Goal: Information Seeking & Learning: Learn about a topic

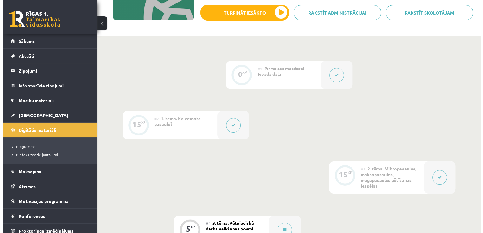
scroll to position [96, 0]
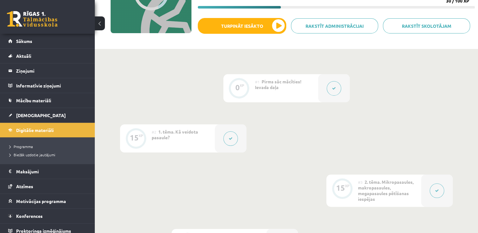
click at [444, 189] on div at bounding box center [437, 191] width 32 height 32
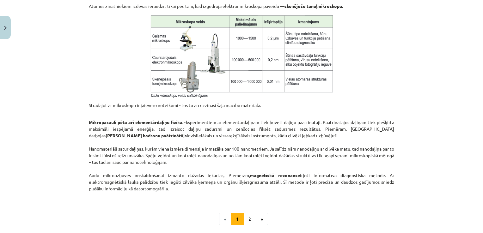
scroll to position [510, 0]
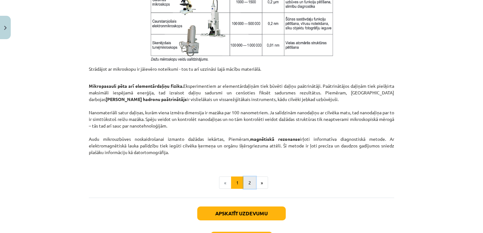
click at [247, 184] on button "2" at bounding box center [249, 183] width 13 height 13
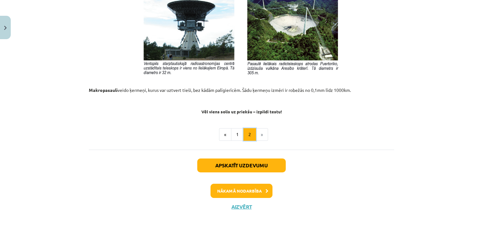
scroll to position [715, 0]
click at [234, 189] on button "Nākamā nodarbība" at bounding box center [241, 191] width 62 height 15
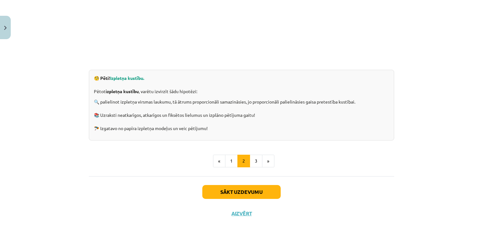
scroll to position [192, 0]
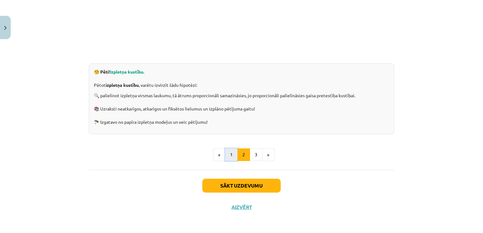
click at [228, 155] on button "1" at bounding box center [231, 154] width 13 height 13
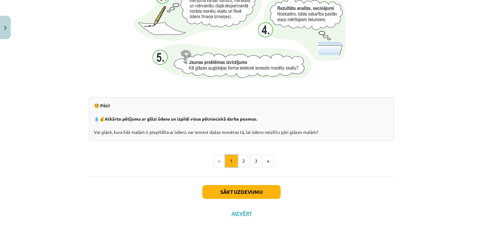
scroll to position [673, 0]
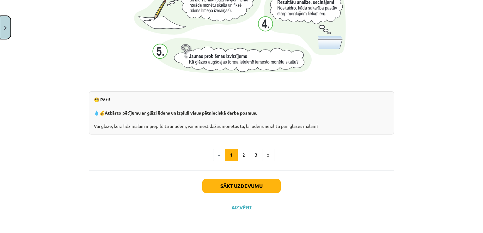
click at [8, 31] on button "Close" at bounding box center [5, 27] width 11 height 23
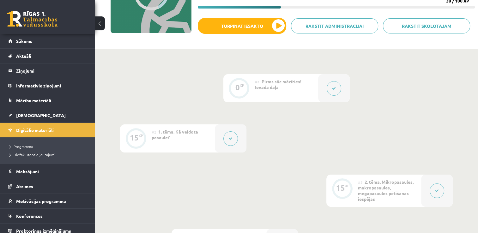
click at [182, 137] on div "#2 1. tēma. Kā veidota pasaule?" at bounding box center [183, 138] width 63 height 28
click at [231, 150] on div at bounding box center [231, 138] width 32 height 28
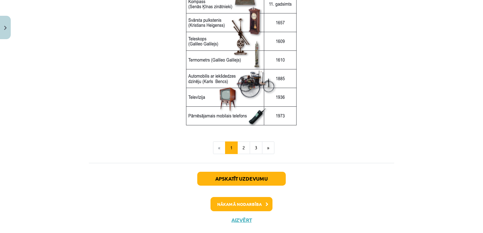
scroll to position [868, 0]
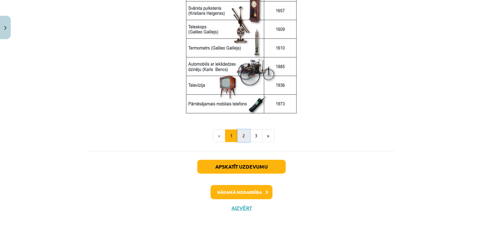
click at [243, 139] on button "2" at bounding box center [243, 135] width 13 height 13
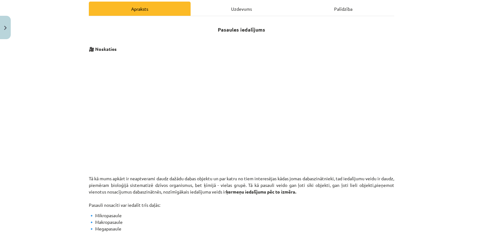
scroll to position [84, 0]
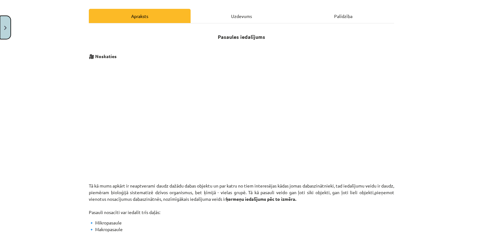
click at [5, 30] on button "Close" at bounding box center [5, 27] width 11 height 23
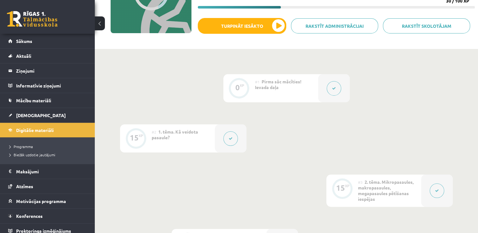
click at [229, 135] on button at bounding box center [230, 138] width 15 height 15
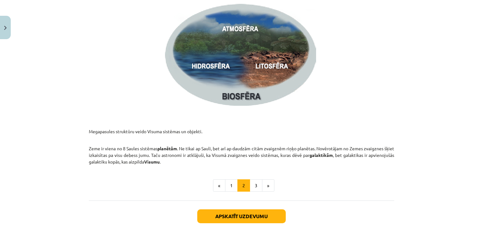
scroll to position [976, 0]
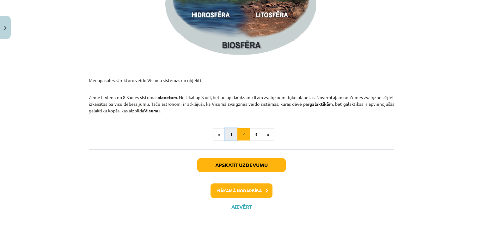
click at [230, 132] on button "1" at bounding box center [231, 134] width 13 height 13
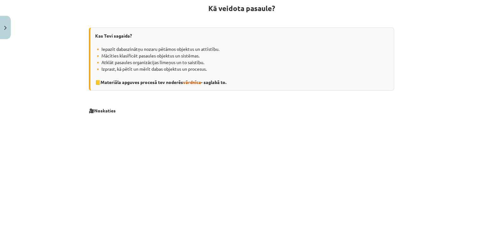
scroll to position [113, 0]
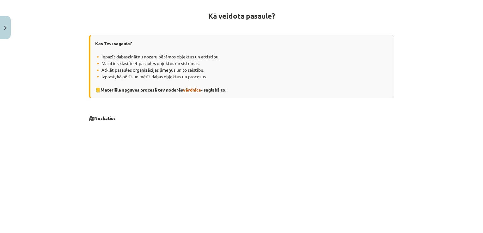
click at [198, 89] on span "vārdnīca" at bounding box center [192, 90] width 18 height 6
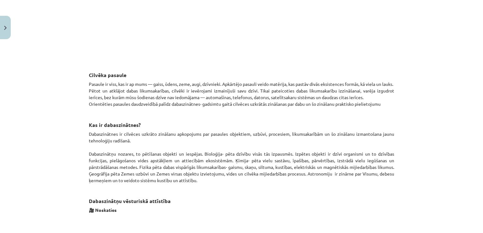
scroll to position [298, 0]
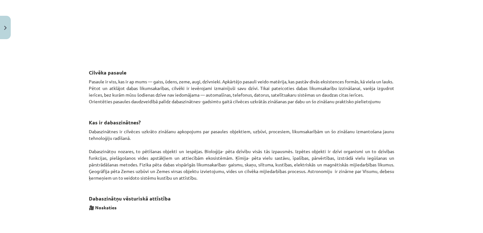
click at [202, 120] on h3 "Kas ir dabaszinātnes?" at bounding box center [241, 118] width 305 height 18
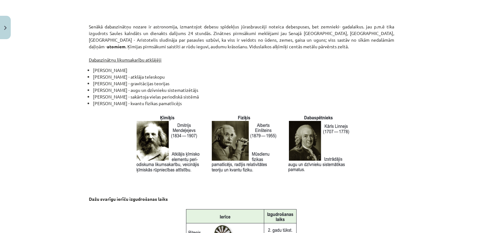
scroll to position [609, 0]
click at [110, 133] on p at bounding box center [243, 144] width 301 height 62
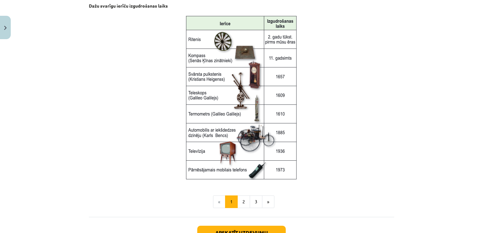
scroll to position [803, 0]
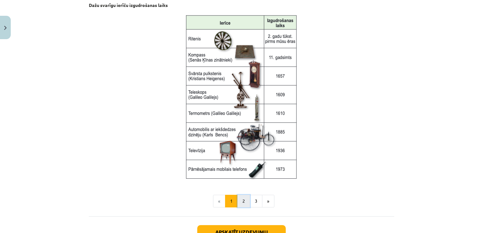
click at [239, 196] on button "2" at bounding box center [243, 201] width 13 height 13
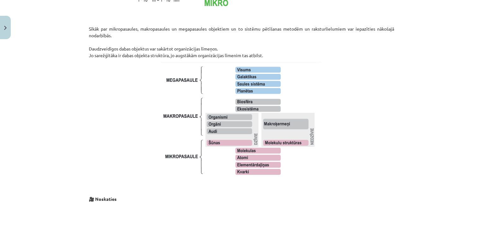
scroll to position [459, 0]
drag, startPoint x: 351, startPoint y: 178, endPoint x: 312, endPoint y: 122, distance: 68.2
click at [312, 122] on img at bounding box center [241, 120] width 160 height 116
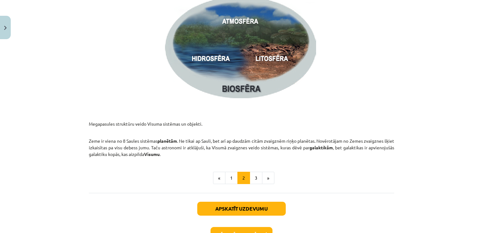
scroll to position [976, 0]
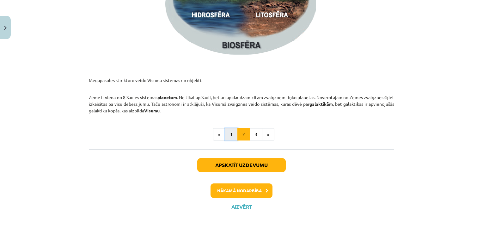
click at [232, 138] on button "1" at bounding box center [231, 134] width 13 height 13
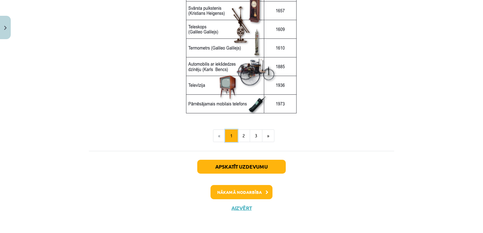
scroll to position [868, 0]
click at [255, 132] on button "3" at bounding box center [255, 135] width 13 height 13
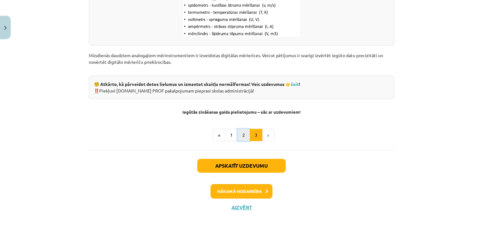
click at [241, 130] on button "2" at bounding box center [243, 135] width 13 height 13
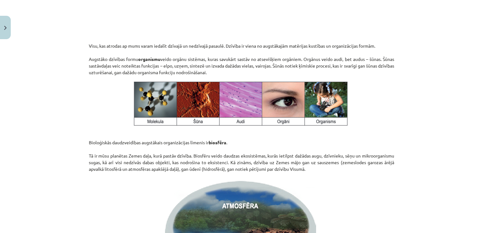
scroll to position [748, 0]
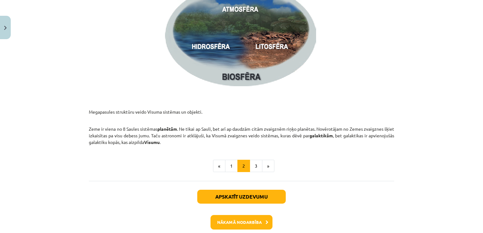
scroll to position [971, 0]
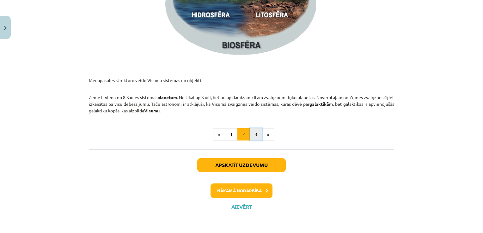
click at [251, 135] on button "3" at bounding box center [255, 134] width 13 height 13
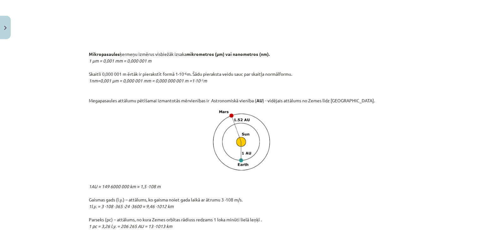
scroll to position [539, 0]
drag, startPoint x: 0, startPoint y: 121, endPoint x: 67, endPoint y: 46, distance: 100.0
click at [67, 46] on div "Mācību tēma: Dabaszinības - 10. klases 1.ieskaites mācību materiāls #2 1. tēma.…" at bounding box center [241, 116] width 483 height 233
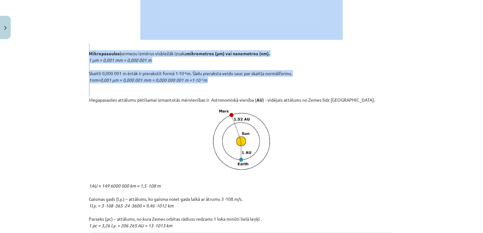
drag, startPoint x: 65, startPoint y: 37, endPoint x: 61, endPoint y: 100, distance: 63.3
click at [61, 100] on div "Mācību tēma: Dabaszinības - 10. klases 1.ieskaites mācību materiāls #2 1. tēma.…" at bounding box center [241, 116] width 483 height 233
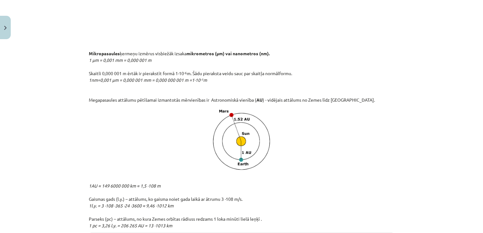
drag, startPoint x: 61, startPoint y: 100, endPoint x: 55, endPoint y: 120, distance: 20.3
click at [55, 120] on div "Mācību tēma: Dabaszinības - 10. klases 1.ieskaites mācību materiāls #2 1. tēma.…" at bounding box center [241, 116] width 483 height 233
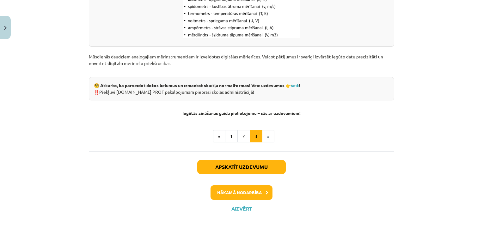
scroll to position [850, 0]
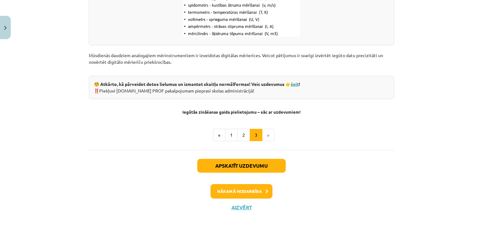
click at [296, 86] on link "šeit" at bounding box center [295, 84] width 8 height 6
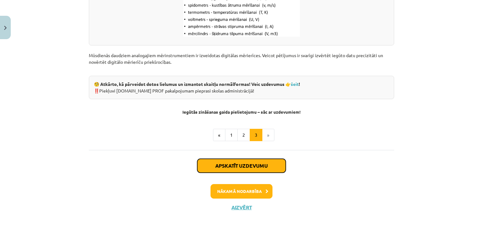
click at [242, 168] on button "Apskatīt uzdevumu" at bounding box center [241, 166] width 88 height 14
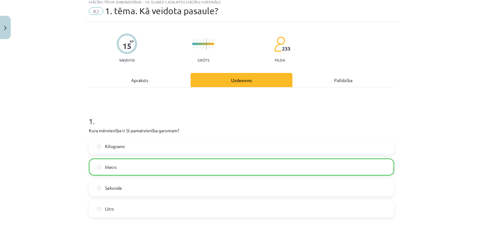
scroll to position [16, 0]
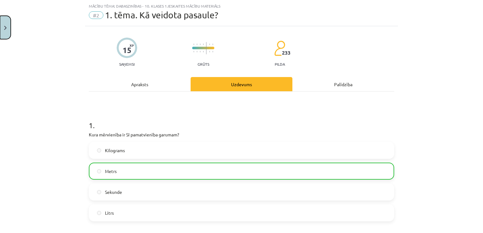
click at [6, 28] on img "Close" at bounding box center [5, 28] width 3 height 4
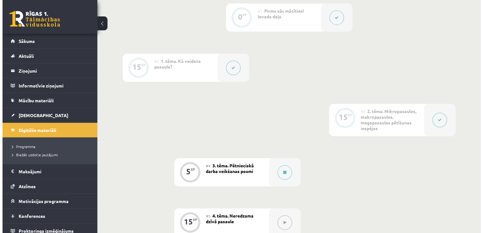
scroll to position [165, 0]
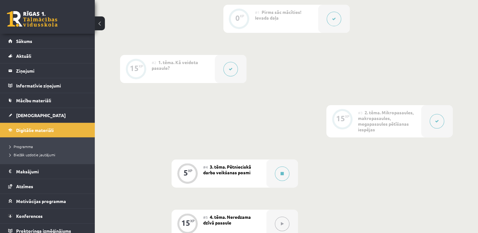
click at [240, 73] on div at bounding box center [231, 69] width 32 height 28
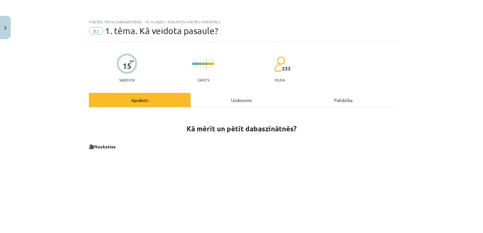
click at [236, 102] on div "Uzdevums" at bounding box center [241, 100] width 102 height 14
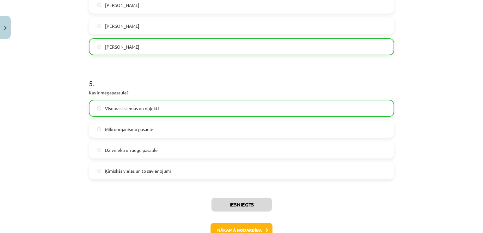
scroll to position [593, 0]
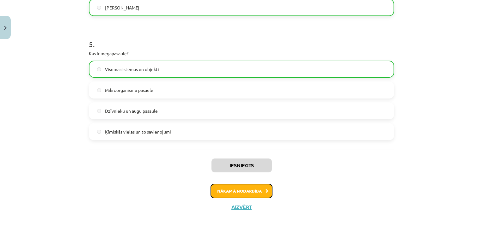
drag, startPoint x: 64, startPoint y: 108, endPoint x: 214, endPoint y: 189, distance: 170.9
click at [214, 189] on button "Nākamā nodarbība" at bounding box center [241, 191] width 62 height 15
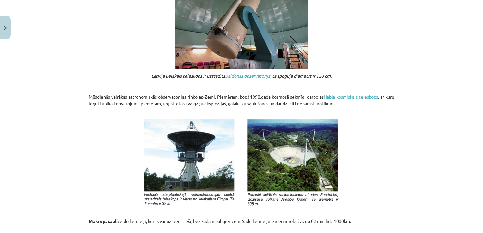
scroll to position [715, 0]
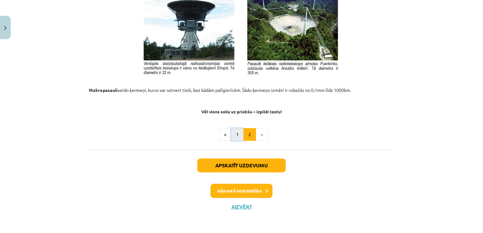
click at [231, 140] on button "1" at bounding box center [237, 134] width 13 height 13
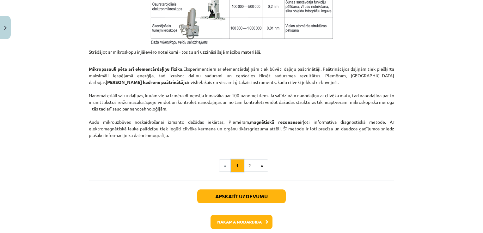
scroll to position [528, 0]
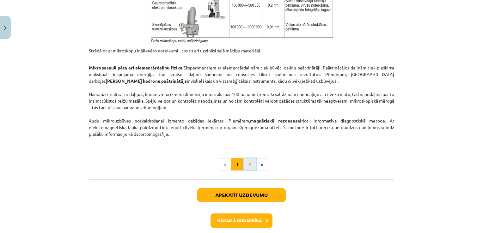
click at [243, 167] on button "2" at bounding box center [249, 164] width 13 height 13
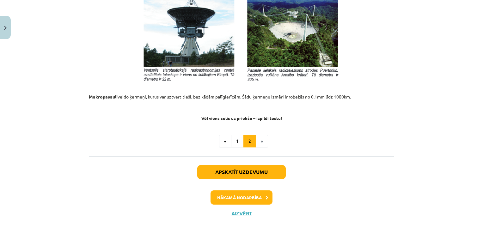
scroll to position [711, 0]
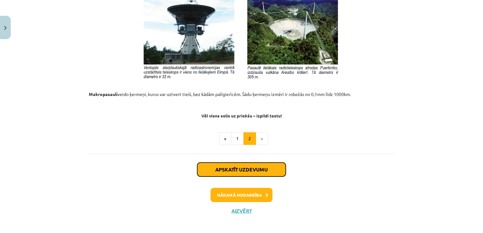
click at [256, 170] on button "Apskatīt uzdevumu" at bounding box center [241, 170] width 88 height 14
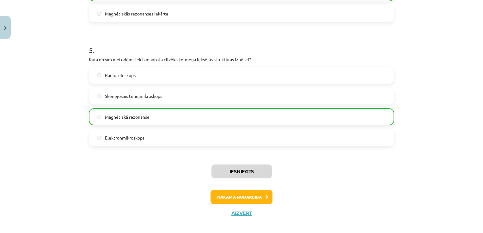
scroll to position [598, 0]
click at [243, 198] on button "Nākamā nodarbība" at bounding box center [241, 196] width 62 height 15
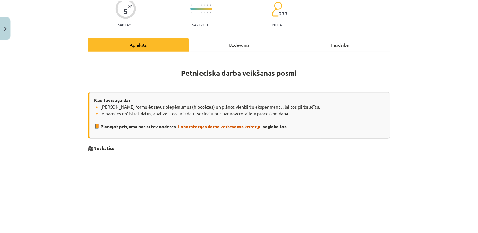
scroll to position [0, 0]
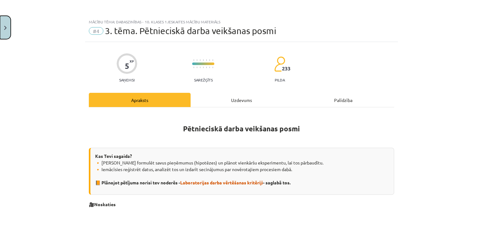
click at [3, 33] on button "Close" at bounding box center [5, 27] width 11 height 23
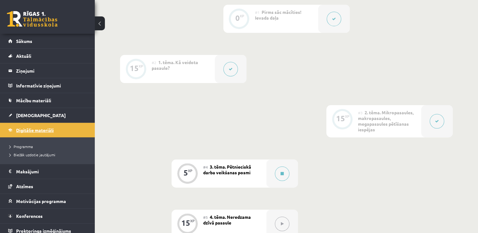
click at [40, 127] on span "Digitālie materiāli" at bounding box center [35, 130] width 38 height 6
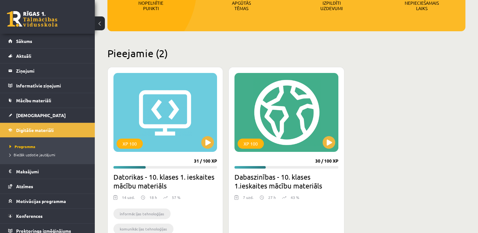
scroll to position [114, 0]
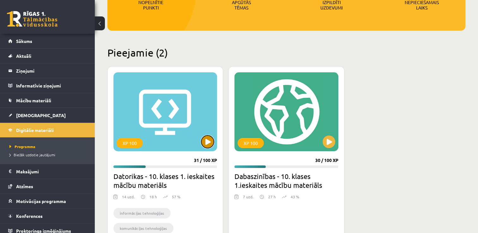
click at [205, 145] on button at bounding box center [207, 141] width 13 height 13
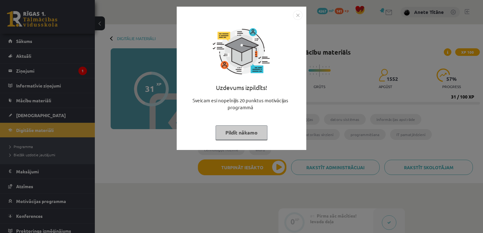
click at [295, 18] on img "Close" at bounding box center [297, 14] width 9 height 9
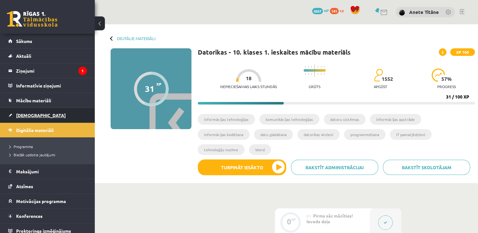
click at [61, 117] on link "[DEMOGRAPHIC_DATA]" at bounding box center [47, 115] width 79 height 15
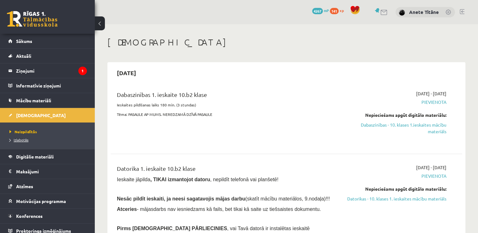
click at [28, 139] on span "Izlabotās" at bounding box center [18, 139] width 19 height 5
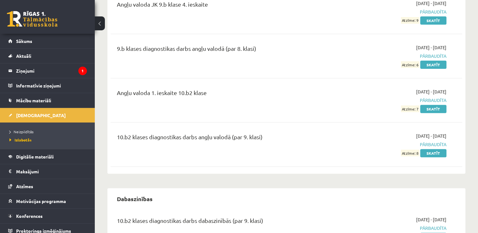
scroll to position [222, 0]
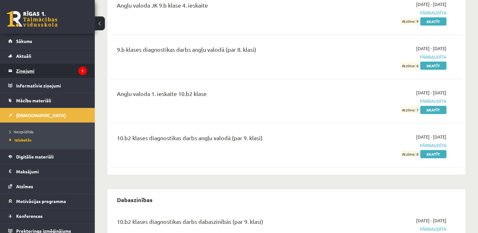
click at [69, 73] on legend "Ziņojumi 1" at bounding box center [51, 70] width 71 height 15
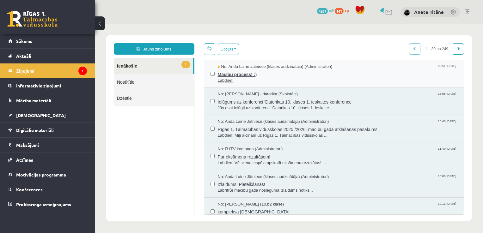
click at [232, 66] on span "No: Anda Laine Jātniece (klases audzinātāja) (Administratori)" at bounding box center [275, 67] width 115 height 6
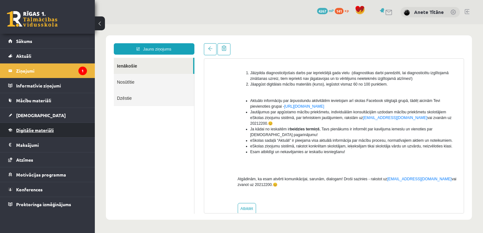
click at [50, 128] on span "Digitālie materiāli" at bounding box center [35, 130] width 38 height 6
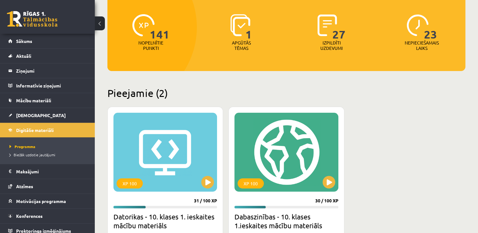
scroll to position [73, 0]
click at [203, 177] on button at bounding box center [207, 182] width 13 height 13
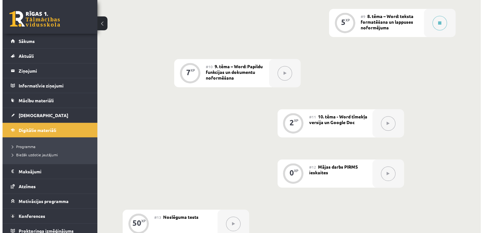
scroll to position [581, 0]
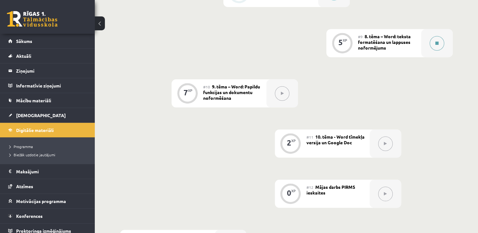
click at [433, 36] on button at bounding box center [436, 43] width 15 height 15
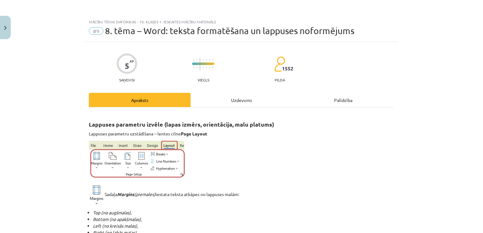
click at [254, 99] on div "Uzdevums" at bounding box center [241, 100] width 102 height 14
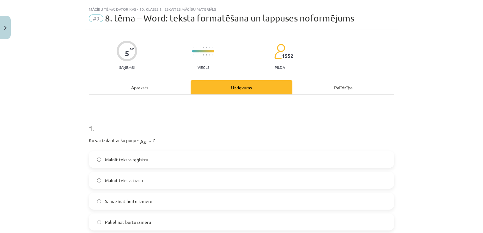
scroll to position [16, 0]
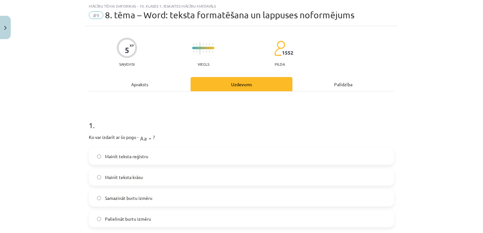
click at [158, 165] on div "Mainīt teksta reģistru Mainīt teksta krāsu Samazināt burtu izmēru Palielināt bu…" at bounding box center [241, 188] width 305 height 80
click at [158, 171] on label "Mainīt teksta krāsu" at bounding box center [241, 177] width 304 height 16
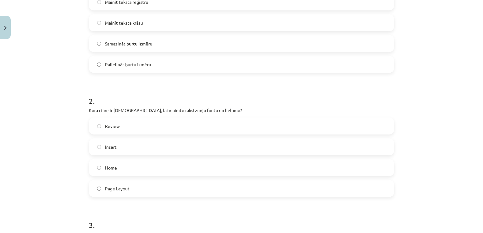
scroll to position [170, 0]
click at [150, 160] on div "Home" at bounding box center [241, 168] width 305 height 17
click at [149, 171] on label "Home" at bounding box center [241, 168] width 304 height 16
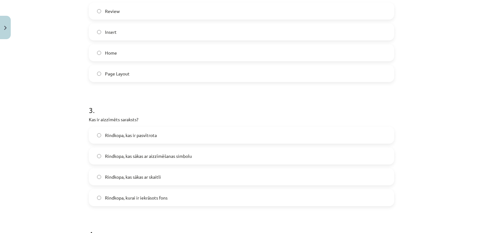
scroll to position [313, 0]
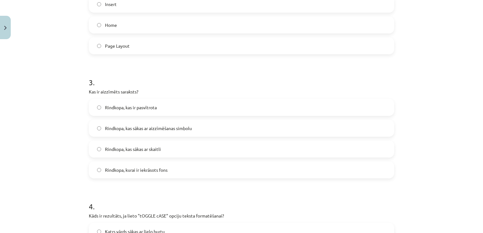
click at [141, 121] on label "Rindkopa, kas sākas ar aizzīmēšanas simbolu" at bounding box center [241, 128] width 304 height 16
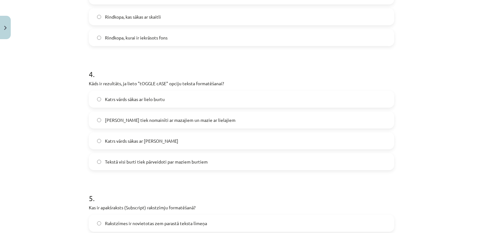
scroll to position [446, 0]
click at [143, 161] on span "Tekstā visi burti tiek pārveidoti par maziem burtiem" at bounding box center [156, 161] width 103 height 7
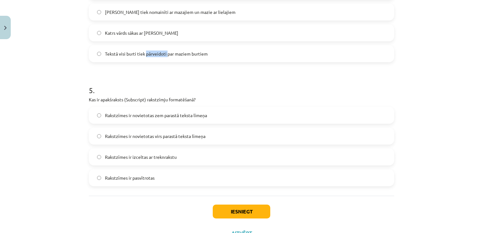
scroll to position [554, 0]
click at [142, 155] on span "Rakstzīmes ir izceltas ar treknrakstu" at bounding box center [141, 156] width 72 height 7
click at [220, 203] on div "Iesniegt Aizvērt" at bounding box center [241, 217] width 305 height 44
click at [220, 206] on button "Iesniegt" at bounding box center [241, 211] width 57 height 14
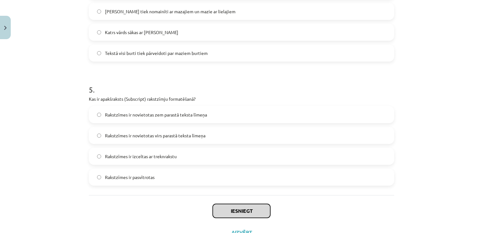
scroll to position [579, 0]
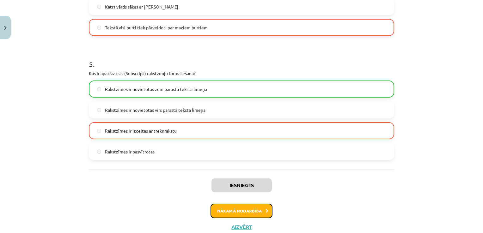
click at [234, 212] on button "Nākamā nodarbība" at bounding box center [241, 211] width 62 height 15
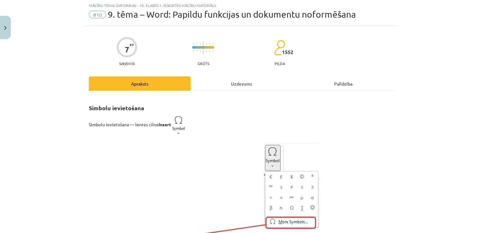
scroll to position [16, 0]
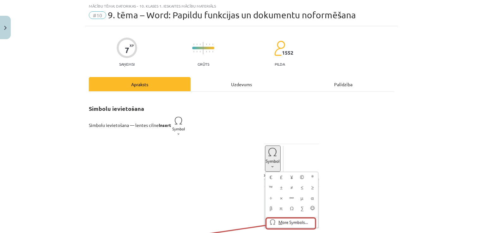
click at [232, 81] on div "Uzdevums" at bounding box center [241, 84] width 102 height 14
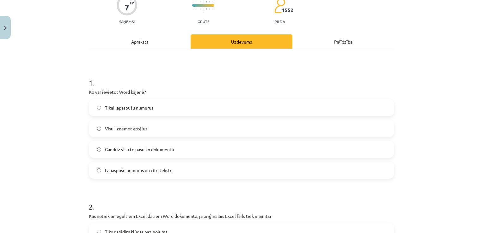
scroll to position [61, 0]
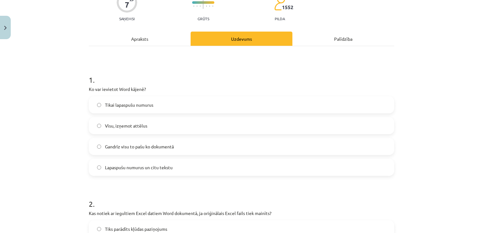
click at [128, 162] on label "Lapaspušu numurus un citu tekstu" at bounding box center [241, 167] width 304 height 16
click at [110, 104] on span "Tikai lapaspušu numurus" at bounding box center [129, 105] width 48 height 7
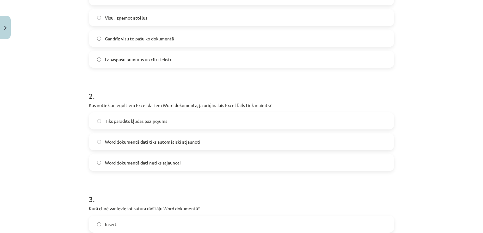
scroll to position [170, 0]
click at [110, 26] on div "Tikai lapaspušu numurus Visu, izņemot attēlus [PERSON_NAME] visu to pašu ko dok…" at bounding box center [241, 28] width 305 height 80
click at [110, 14] on span "Visu, izņemot attēlus" at bounding box center [126, 17] width 42 height 7
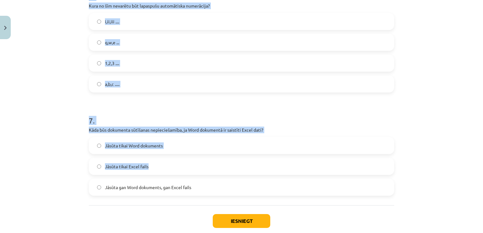
scroll to position [779, 0]
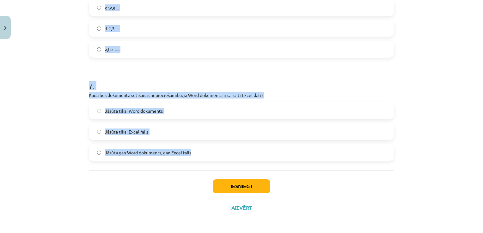
drag, startPoint x: 86, startPoint y: 51, endPoint x: 198, endPoint y: 156, distance: 153.3
copy form "2 . Kas notiek ar iegultiem Excel datiem Word dokumentā, ja oriģinālais Excel f…"
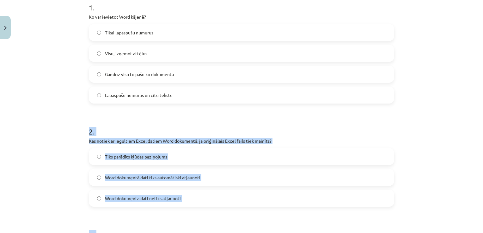
scroll to position [116, 0]
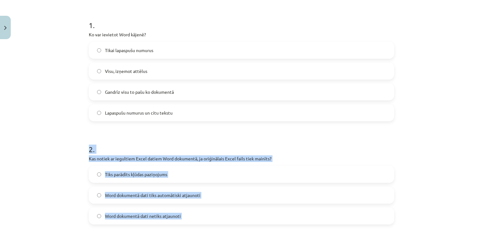
click at [143, 134] on h1 "2 ." at bounding box center [241, 144] width 305 height 20
drag, startPoint x: 144, startPoint y: 134, endPoint x: 113, endPoint y: 125, distance: 32.5
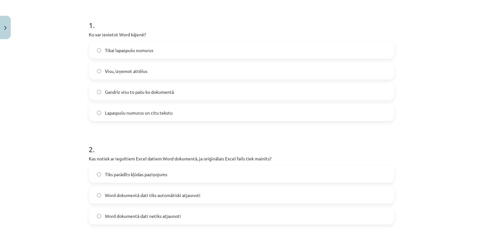
click at [61, 110] on div "Mācību tēma: Datorikas - 10. klases 1. ieskaites mācību materiāls #10 9. tēma –…" at bounding box center [241, 116] width 483 height 233
drag, startPoint x: 61, startPoint y: 109, endPoint x: 66, endPoint y: 103, distance: 8.3
click at [61, 108] on div "Mācību tēma: Datorikas - 10. klases 1. ieskaites mācību materiāls #10 9. tēma –…" at bounding box center [241, 116] width 483 height 233
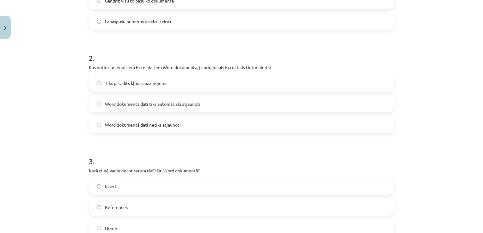
scroll to position [221, 0]
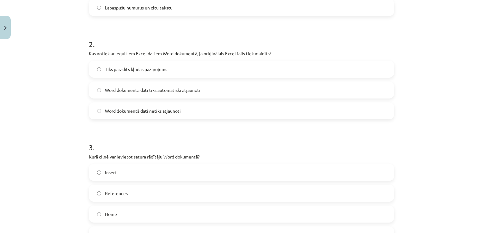
click at [157, 111] on span "Word dokumentā dati netiks atjaunoti" at bounding box center [143, 111] width 76 height 7
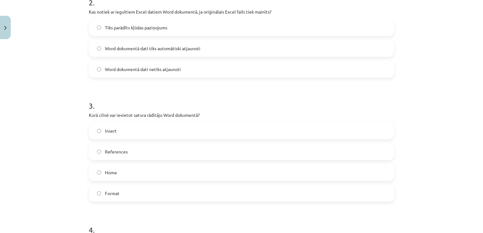
scroll to position [316, 0]
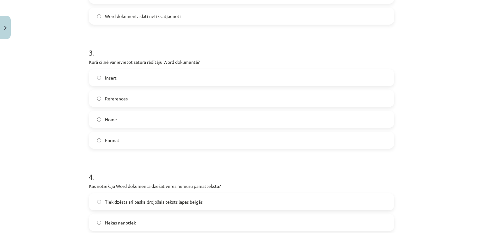
drag, startPoint x: 153, startPoint y: 101, endPoint x: 153, endPoint y: 106, distance: 4.7
click at [153, 101] on label "References" at bounding box center [241, 99] width 304 height 16
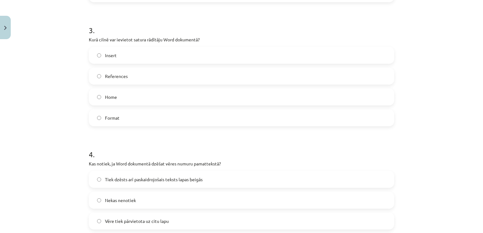
scroll to position [442, 0]
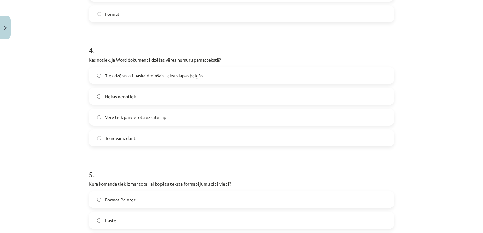
click at [137, 78] on span "Tiek dzēsts arī paskaidrojošais teksts lapas beigās" at bounding box center [154, 75] width 98 height 7
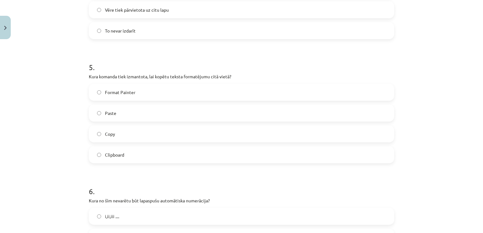
scroll to position [568, 0]
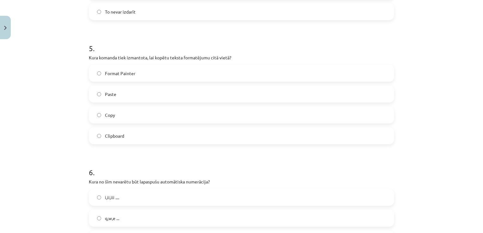
click at [138, 78] on label "Format Painter" at bounding box center [241, 73] width 304 height 16
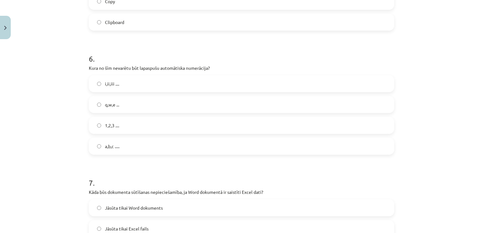
scroll to position [695, 0]
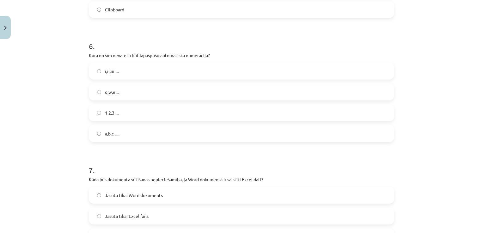
drag, startPoint x: 121, startPoint y: 91, endPoint x: 125, endPoint y: 92, distance: 3.7
click at [121, 91] on label "q,w,e ..." at bounding box center [241, 92] width 304 height 16
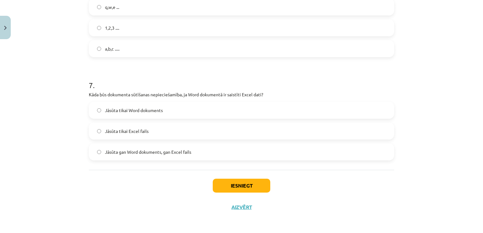
scroll to position [780, 0]
click at [118, 112] on span "Jāsūta tikai Word dokuments" at bounding box center [134, 110] width 58 height 7
click at [158, 153] on span "Jāsūta gan Word dokuments, gan Excel fails" at bounding box center [148, 151] width 86 height 7
click at [219, 188] on button "Iesniegt" at bounding box center [241, 185] width 57 height 14
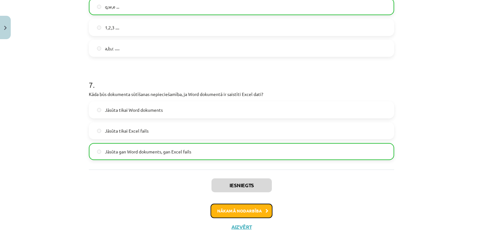
click at [224, 210] on button "Nākamā nodarbība" at bounding box center [241, 211] width 62 height 15
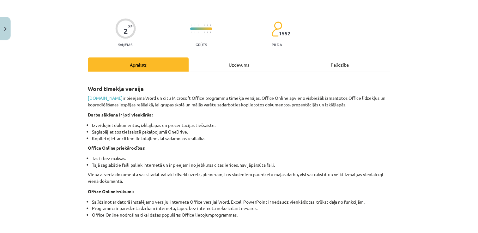
scroll to position [16, 0]
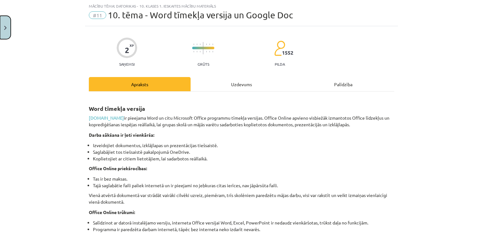
click at [7, 30] on button "Close" at bounding box center [5, 27] width 11 height 23
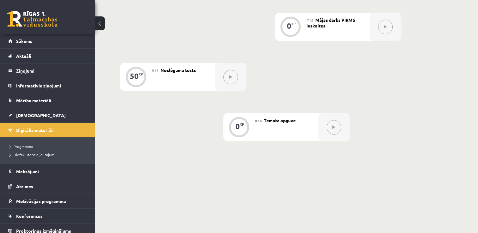
scroll to position [751, 0]
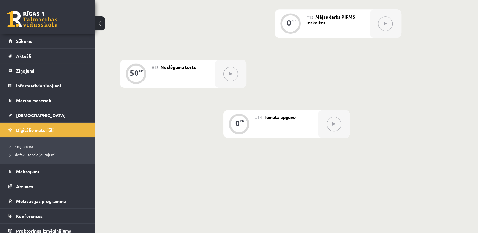
click at [229, 72] on icon at bounding box center [230, 74] width 3 height 4
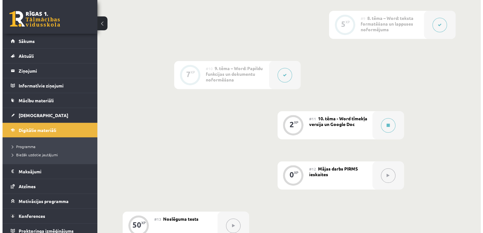
scroll to position [593, 0]
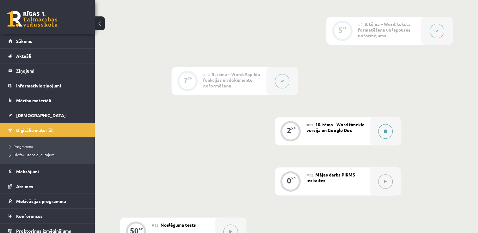
click at [385, 129] on icon at bounding box center [385, 131] width 3 height 4
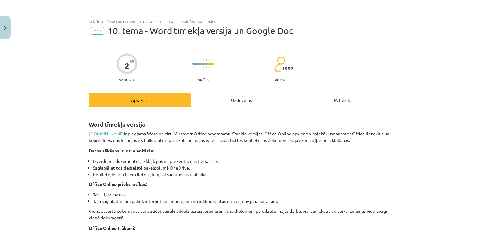
click at [237, 100] on div "Uzdevums" at bounding box center [241, 100] width 102 height 14
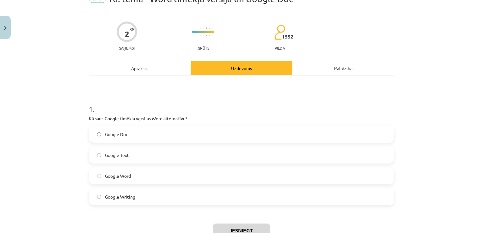
scroll to position [77, 0]
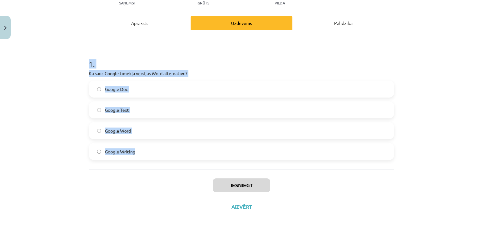
drag, startPoint x: 87, startPoint y: 63, endPoint x: 145, endPoint y: 152, distance: 105.9
click at [145, 152] on div "1 . Kā sauc Google tīmēkļa versijas Word alternatīvu? Google Doc Google Text Go…" at bounding box center [241, 104] width 305 height 111
copy div "1 . Kā sauc Google tīmēkļa versijas Word alternatīvu? Google Doc Google Text Go…"
click at [129, 84] on label "Google Doc" at bounding box center [241, 89] width 304 height 16
click at [224, 188] on button "Iesniegt" at bounding box center [241, 185] width 57 height 14
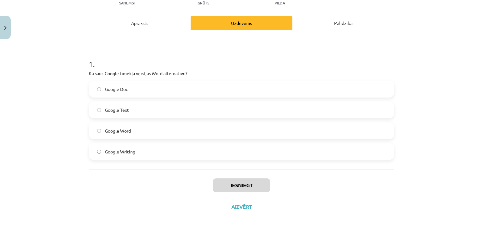
click at [174, 186] on div "Iesniegt Aizvērt" at bounding box center [241, 192] width 305 height 44
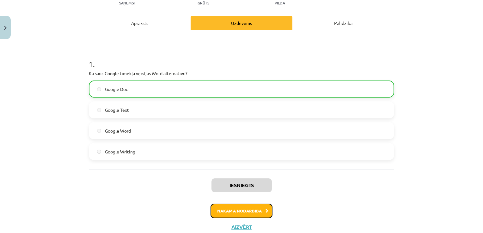
click at [226, 206] on button "Nākamā nodarbība" at bounding box center [241, 211] width 62 height 15
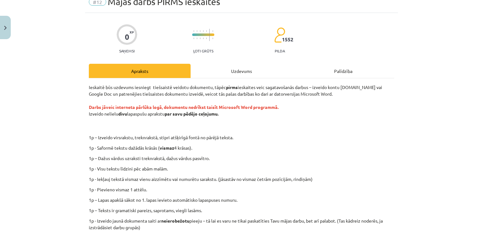
scroll to position [16, 0]
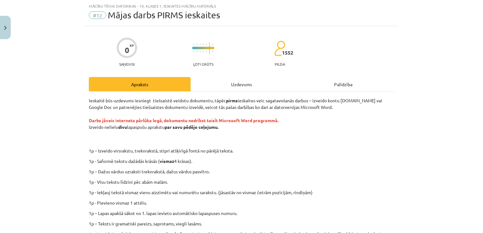
click at [236, 81] on div "Uzdevums" at bounding box center [241, 84] width 102 height 14
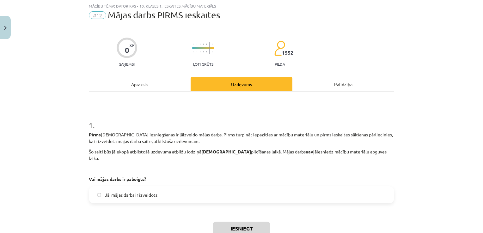
click at [167, 190] on label "Jā, mājas darbs ir izveidots" at bounding box center [241, 195] width 304 height 16
click at [233, 222] on button "Iesniegt" at bounding box center [241, 229] width 57 height 14
click at [139, 84] on div "Apraksts" at bounding box center [140, 84] width 102 height 14
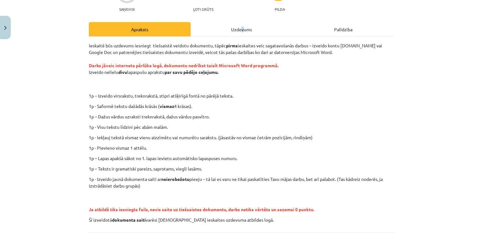
click at [240, 31] on div "Uzdevums" at bounding box center [241, 29] width 102 height 14
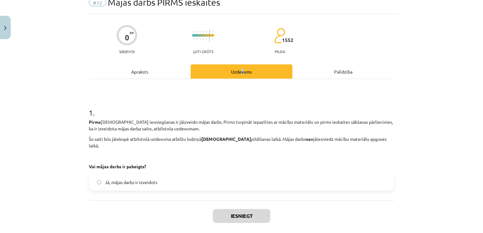
scroll to position [52, 0]
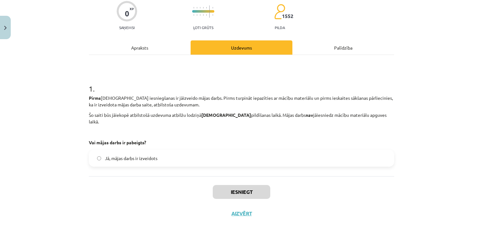
click at [201, 167] on div "1 . Pirms ieskaites iesniegšanas ir jāizveido mājas darbs. Pirms turpināt iepaz…" at bounding box center [241, 115] width 305 height 121
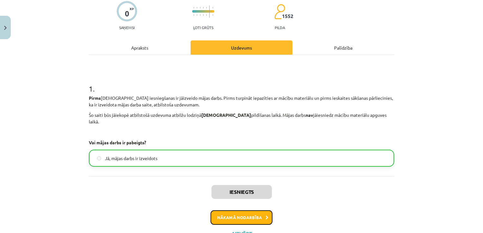
click at [240, 211] on button "Nākamā nodarbība" at bounding box center [241, 217] width 62 height 15
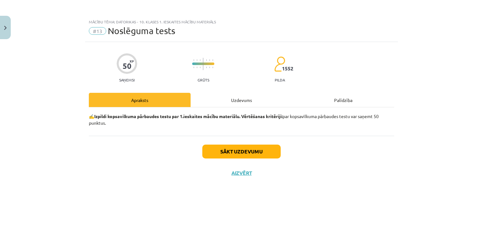
click at [246, 99] on div "Uzdevums" at bounding box center [241, 100] width 102 height 14
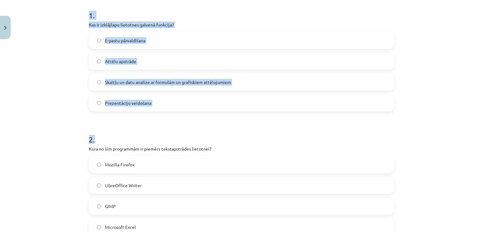
scroll to position [126, 0]
drag, startPoint x: 86, startPoint y: 46, endPoint x: 180, endPoint y: 108, distance: 112.4
click at [180, 108] on div "1 . Kas ir izklājlapu lietotnes galvenā funkcija? E-pastu pārvaldīšana Attēlu a…" at bounding box center [241, 54] width 305 height 111
copy div "1 . Kas ir izklājlapu lietotnes galvenā funkcija? E-pastu pārvaldīšana Attēlu a…"
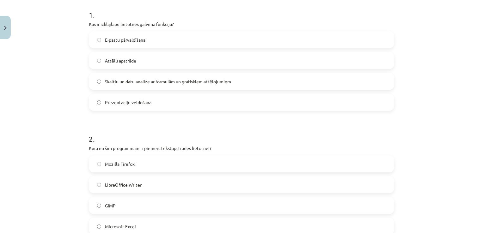
drag, startPoint x: 158, startPoint y: 123, endPoint x: 156, endPoint y: 76, distance: 47.4
click at [157, 123] on h1 "2 ." at bounding box center [241, 133] width 305 height 20
click at [144, 85] on label "Skaitļu un datu analīze ar formulām un grafiskiem attēlojumiem" at bounding box center [241, 82] width 304 height 16
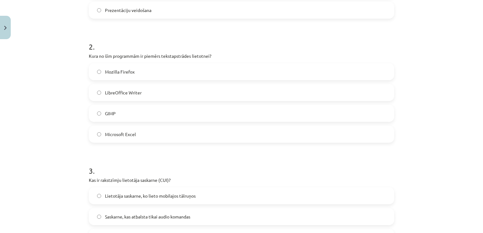
scroll to position [221, 0]
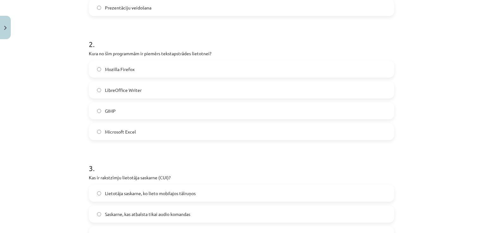
click at [150, 128] on label "Microsoft Excel" at bounding box center [241, 132] width 304 height 16
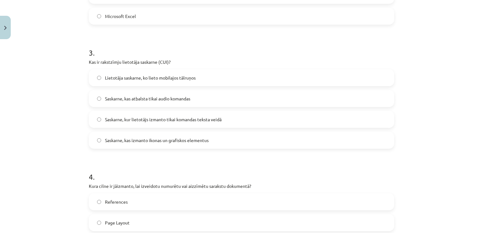
scroll to position [379, 0]
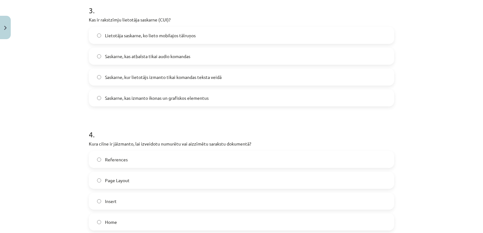
click at [155, 57] on span "Saskarne, kas atbalsta tikai audio komandas" at bounding box center [147, 56] width 85 height 7
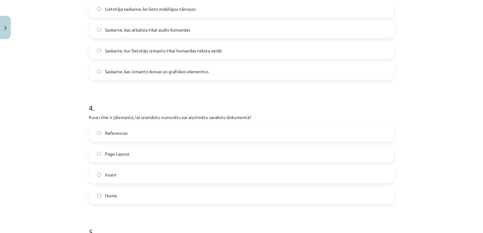
scroll to position [474, 0]
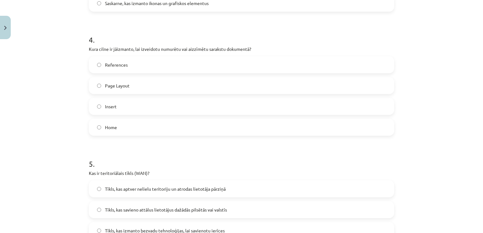
click at [160, 89] on label "Page Layout" at bounding box center [241, 86] width 304 height 16
click at [159, 107] on label "Insert" at bounding box center [241, 107] width 304 height 16
click at [167, 71] on label "References" at bounding box center [241, 65] width 304 height 16
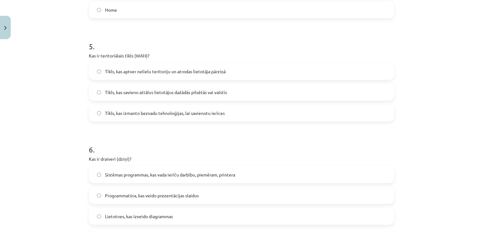
scroll to position [632, 0]
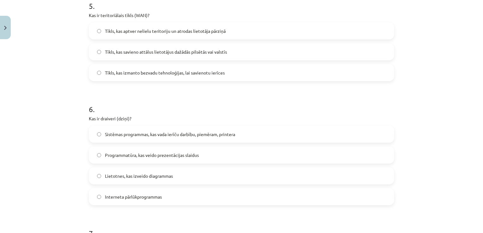
drag, startPoint x: 86, startPoint y: 6, endPoint x: 166, endPoint y: 190, distance: 200.7
click at [166, 190] on form "1 . Kas ir izklājlapu lietotnes galvenā funkcija? E-pastu pārvaldīšana Attēlu a…" at bounding box center [241, 102] width 305 height 1216
copy form "5 . Kas ir teritoriālais tīkls (WAN)? Tīkls, kas aptver nelielu teritoriju un a…"
click at [162, 80] on label "Tīkls, kas izmanto bezvadu tehnoloģijas, lai savienotu ierīces" at bounding box center [241, 73] width 304 height 16
click at [135, 49] on span "Tīkls, kas savieno attālus lietotājus dažādās pilsētās vai valstīs" at bounding box center [166, 52] width 122 height 7
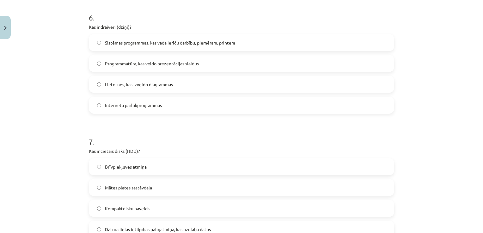
scroll to position [726, 0]
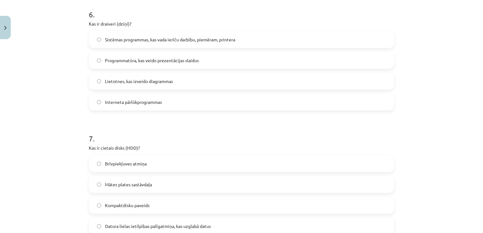
click at [138, 41] on span "Sistēmas programmas, kas vada ierīču darbību, piemēram, printera" at bounding box center [170, 39] width 130 height 7
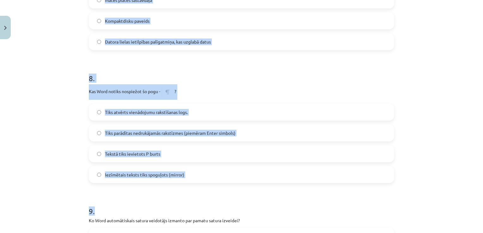
scroll to position [916, 0]
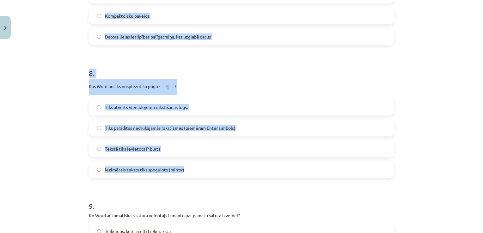
drag, startPoint x: 86, startPoint y: 44, endPoint x: 182, endPoint y: 162, distance: 152.7
drag, startPoint x: 182, startPoint y: 162, endPoint x: 206, endPoint y: 71, distance: 94.7
click at [206, 71] on h1 "8 ." at bounding box center [241, 68] width 305 height 20
click at [198, 83] on p "Kas Word notiks nospiežot šo pogu - ?" at bounding box center [241, 86] width 305 height 15
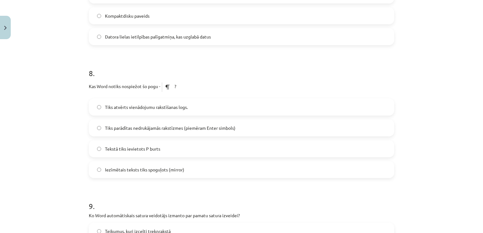
click at [147, 131] on span "Tiks parādītas nedrukājamās rakstīzmes (piemēram Enter simbols)" at bounding box center [170, 128] width 130 height 7
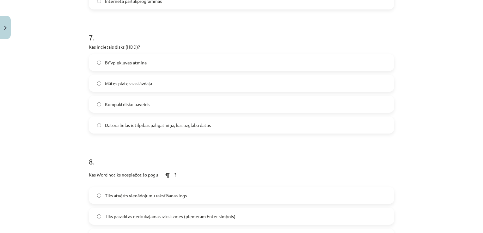
scroll to position [821, 0]
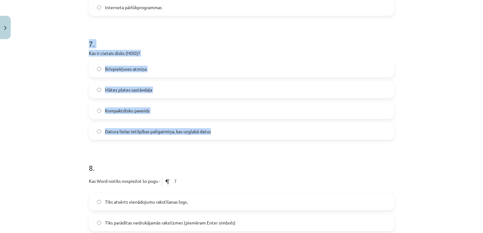
drag, startPoint x: 87, startPoint y: 43, endPoint x: 219, endPoint y: 135, distance: 160.6
click at [219, 135] on div "7 . Kas ir cietais disks (HDD)? Brīvpiekļuves atmiņa Mātes plates sastāvdaļa Ko…" at bounding box center [241, 83] width 305 height 111
copy div "7 . Kas ir cietais disks (HDD)? Brīvpiekļuves atmiņa Mātes plates sastāvdaļa Ko…"
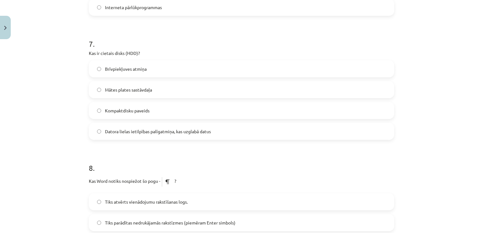
drag, startPoint x: 195, startPoint y: 158, endPoint x: 188, endPoint y: 123, distance: 34.8
click at [194, 156] on h1 "8 ." at bounding box center [241, 163] width 305 height 20
click at [133, 136] on label "Datora lielas ietilpības palīgatmiņa, kas uzglabā datus" at bounding box center [241, 131] width 304 height 16
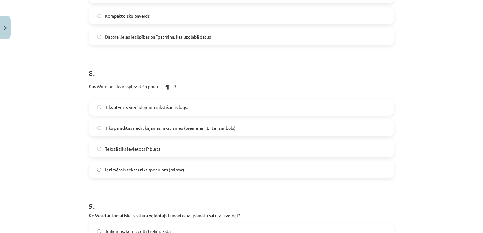
click at [148, 37] on span "Datora lielas ietilpības palīgatmiņa, kas uzglabā datus" at bounding box center [158, 36] width 106 height 7
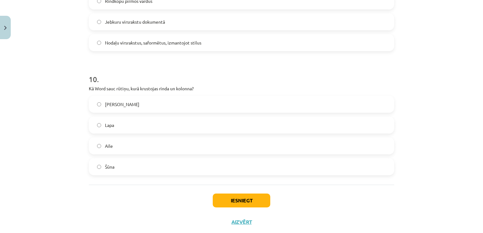
scroll to position [1168, 0]
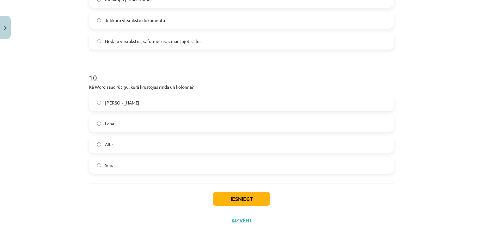
drag, startPoint x: 85, startPoint y: 49, endPoint x: 177, endPoint y: 177, distance: 158.0
copy form "9 . Ko Word automātiskais satura veidotājs izmanto par pamatu satura izveidei? …"
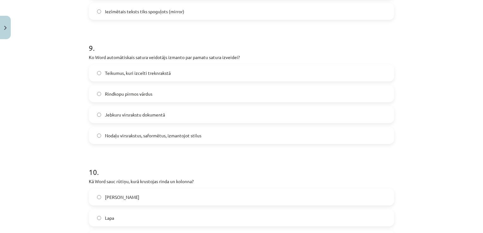
scroll to position [1074, 0]
click at [121, 136] on span "Nodaļu virsrakstus, saformētus, izmantojot stilus" at bounding box center [153, 136] width 96 height 7
drag, startPoint x: 121, startPoint y: 136, endPoint x: 97, endPoint y: 138, distance: 24.1
click at [97, 138] on label "Nodaļu virsrakstus, saformētus, izmantojot stilus" at bounding box center [241, 136] width 304 height 16
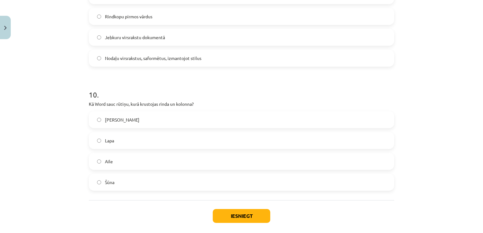
scroll to position [1182, 0]
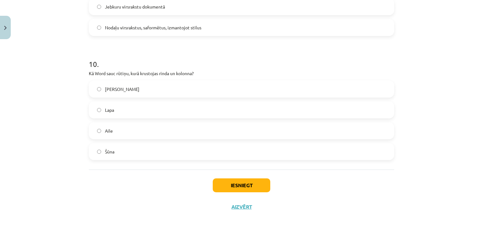
click at [129, 150] on label "Šūna" at bounding box center [241, 152] width 304 height 16
click at [225, 187] on button "Iesniegt" at bounding box center [241, 185] width 57 height 14
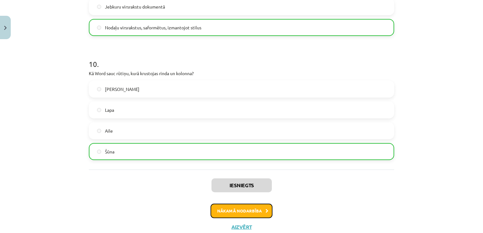
click at [259, 210] on button "Nākamā nodarbība" at bounding box center [241, 211] width 62 height 15
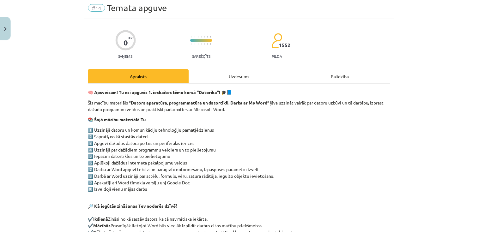
scroll to position [16, 0]
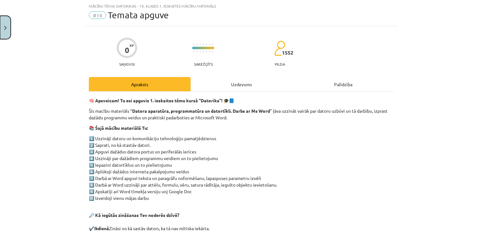
click at [6, 35] on button "Close" at bounding box center [5, 27] width 11 height 23
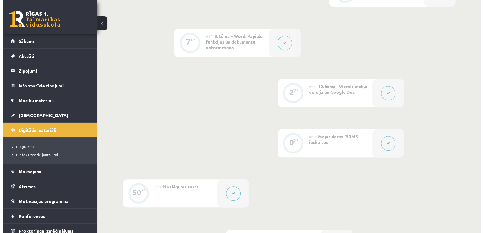
scroll to position [751, 0]
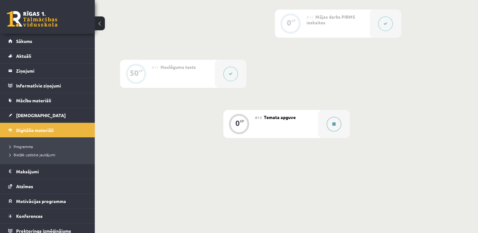
click at [327, 117] on button at bounding box center [334, 124] width 15 height 15
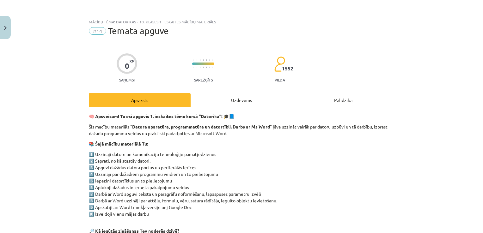
click at [244, 100] on div "Uzdevums" at bounding box center [241, 100] width 102 height 14
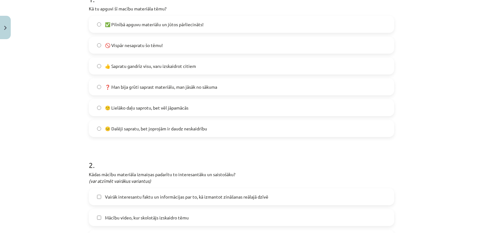
scroll to position [142, 0]
click at [205, 108] on label "🙂 Lielāko daļu saprotu, bet vēl jāpamācās" at bounding box center [241, 107] width 304 height 16
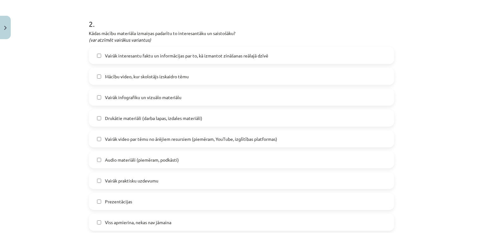
scroll to position [300, 0]
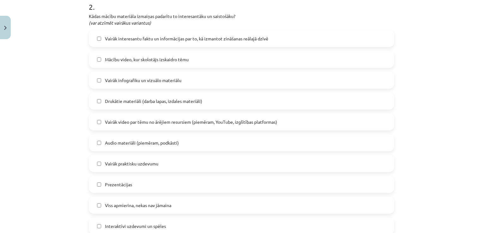
click at [112, 57] on span "Mācību video, kur skolotājs izskaidro tēmu" at bounding box center [147, 59] width 84 height 7
click at [156, 83] on label "Vairāk infografiku un vizuālo materiālu" at bounding box center [241, 80] width 304 height 16
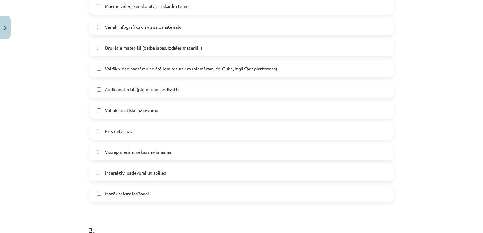
scroll to position [363, 0]
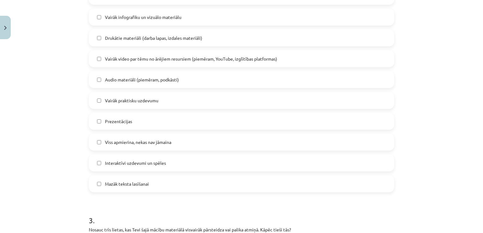
click at [178, 81] on label "Audio materiāli (piemēram, podkāsti)" at bounding box center [241, 80] width 304 height 16
click at [171, 101] on label "Vairāk praktisku uzdevumu" at bounding box center [241, 101] width 304 height 16
click at [163, 183] on label "Mazāk teksta lasīšanai" at bounding box center [241, 184] width 304 height 16
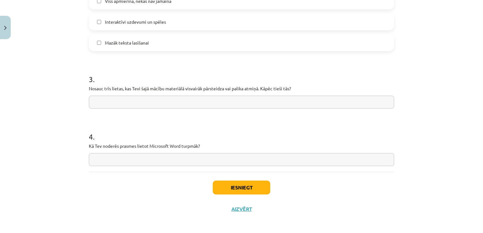
scroll to position [507, 0]
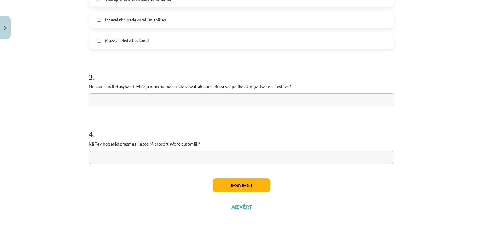
click at [181, 100] on input "text" at bounding box center [241, 99] width 305 height 13
click at [178, 159] on input "text" at bounding box center [241, 157] width 305 height 13
click at [304, 159] on input "text" at bounding box center [241, 157] width 305 height 13
type input "*"
click at [249, 186] on button "Iesniegt" at bounding box center [241, 185] width 57 height 14
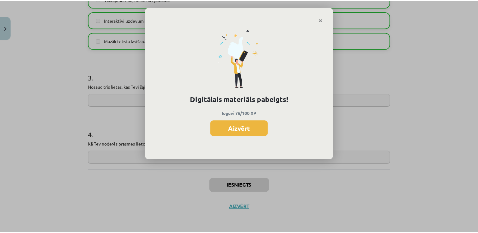
scroll to position [751, 0]
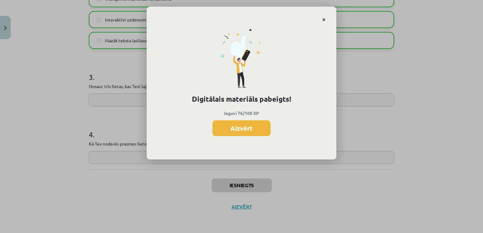
click at [321, 19] on link "Close" at bounding box center [323, 20] width 11 height 12
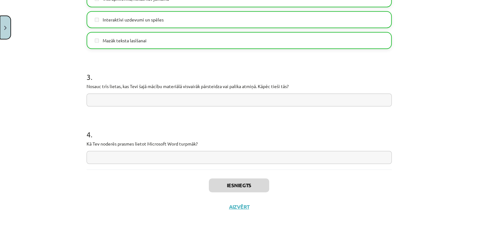
click at [8, 32] on button "Close" at bounding box center [5, 27] width 11 height 23
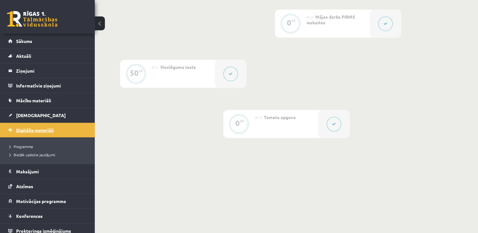
click at [59, 129] on link "Digitālie materiāli" at bounding box center [47, 130] width 79 height 15
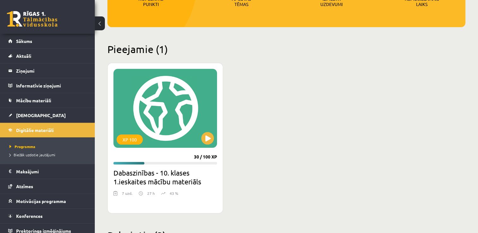
scroll to position [119, 0]
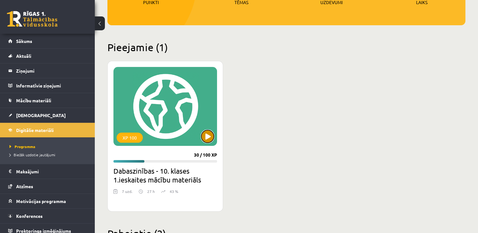
click at [210, 136] on button at bounding box center [207, 136] width 13 height 13
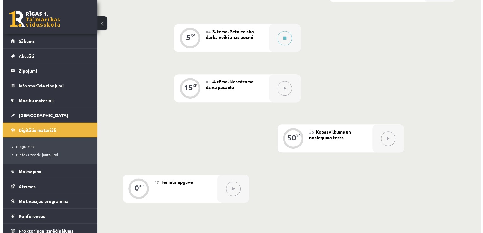
scroll to position [284, 0]
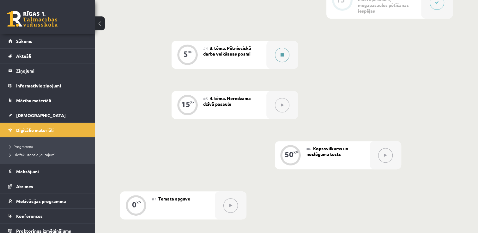
click at [284, 52] on button at bounding box center [282, 55] width 15 height 15
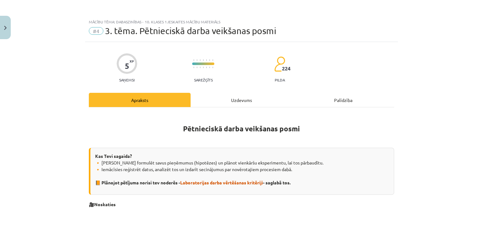
click at [246, 100] on div "Uzdevums" at bounding box center [241, 100] width 102 height 14
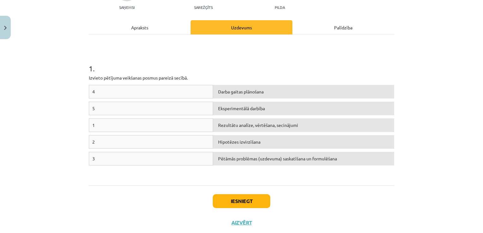
scroll to position [79, 0]
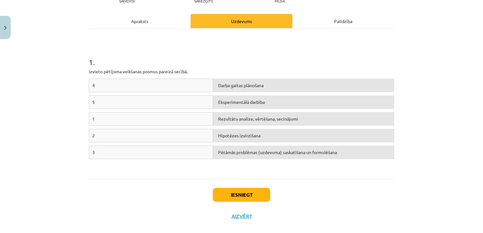
click at [153, 18] on div "Apraksts" at bounding box center [140, 21] width 102 height 14
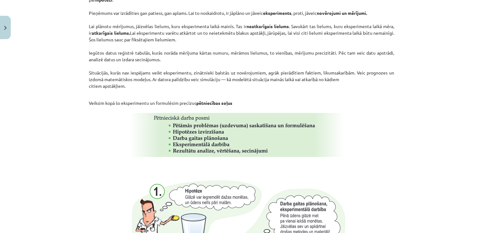
scroll to position [363, 0]
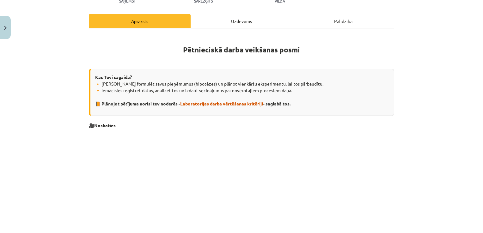
click at [230, 23] on div "Uzdevums" at bounding box center [241, 21] width 102 height 14
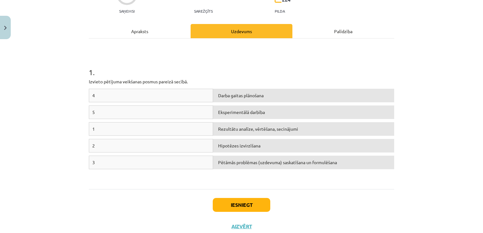
scroll to position [79, 0]
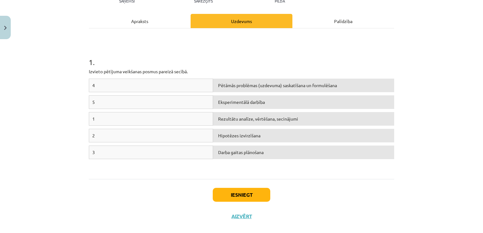
click at [148, 21] on div "Apraksts" at bounding box center [140, 21] width 102 height 14
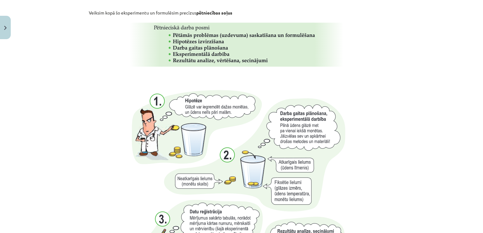
scroll to position [458, 0]
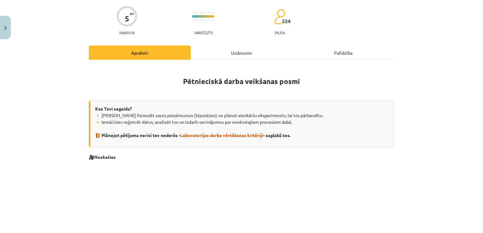
click at [227, 53] on div "Uzdevums" at bounding box center [241, 52] width 102 height 14
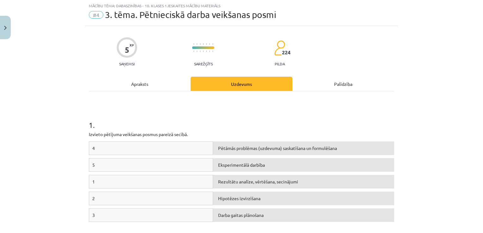
scroll to position [16, 0]
click at [154, 83] on div "Apraksts" at bounding box center [140, 84] width 102 height 14
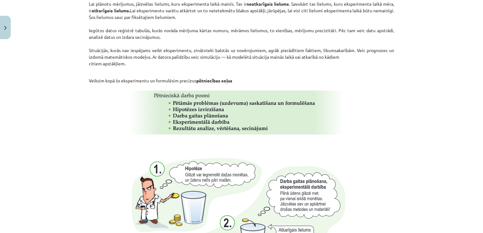
scroll to position [395, 0]
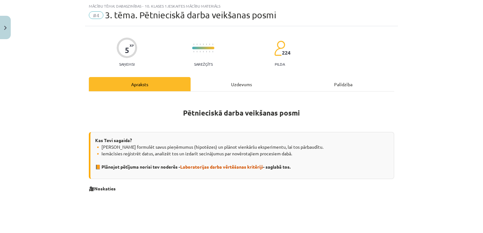
click at [235, 83] on div "Uzdevums" at bounding box center [241, 84] width 102 height 14
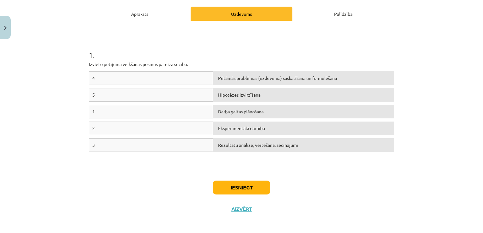
scroll to position [88, 0]
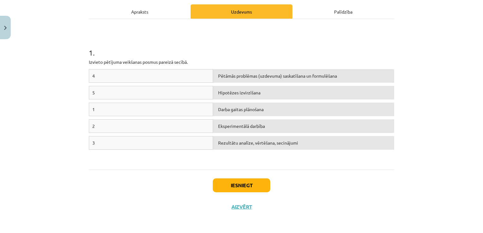
click at [135, 10] on div "Apraksts" at bounding box center [140, 11] width 102 height 14
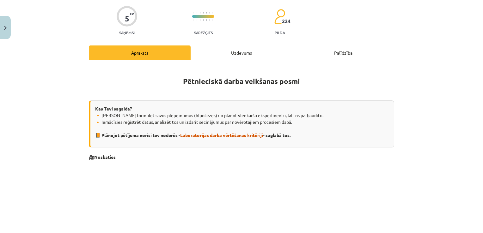
click at [241, 54] on div "Uzdevums" at bounding box center [241, 52] width 102 height 14
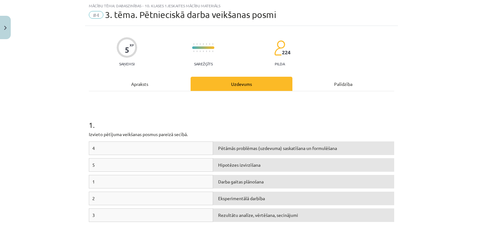
scroll to position [16, 0]
click at [150, 85] on div "Apraksts" at bounding box center [140, 84] width 102 height 14
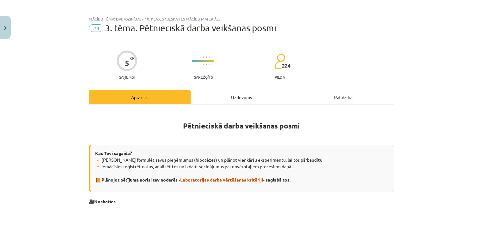
scroll to position [0, 0]
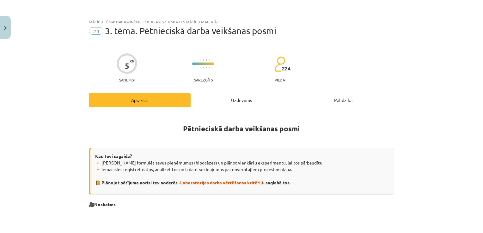
click at [242, 102] on div "Uzdevums" at bounding box center [241, 100] width 102 height 14
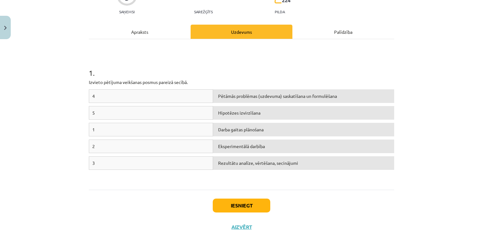
scroll to position [79, 0]
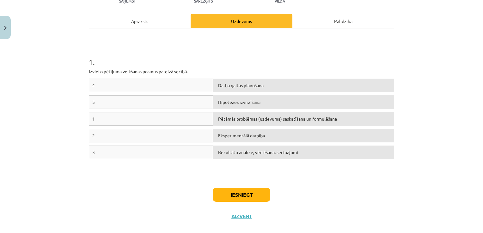
click at [146, 21] on div "Apraksts" at bounding box center [140, 21] width 102 height 14
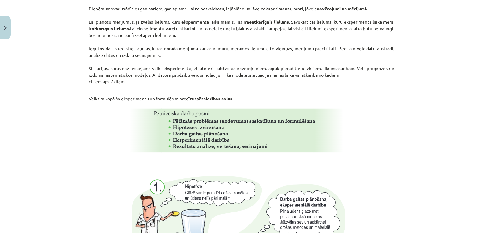
scroll to position [363, 0]
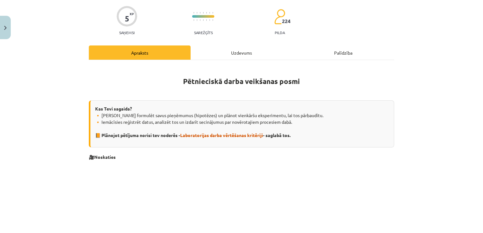
click at [228, 57] on div "Uzdevums" at bounding box center [241, 52] width 102 height 14
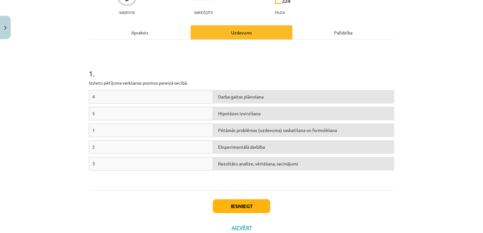
scroll to position [79, 0]
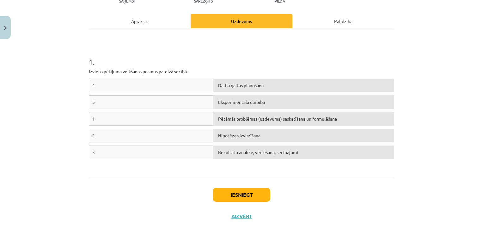
click at [146, 22] on div "Apraksts" at bounding box center [140, 21] width 102 height 14
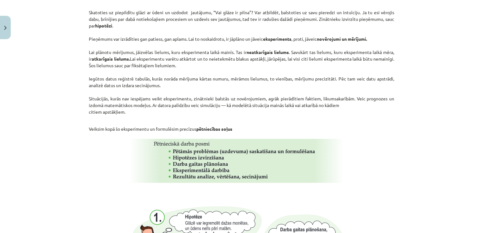
scroll to position [332, 0]
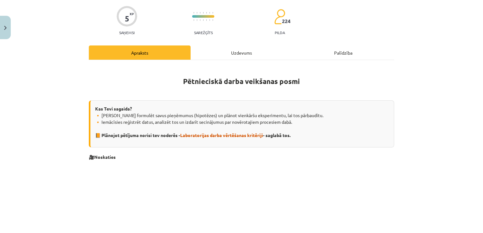
click at [240, 51] on div "Uzdevums" at bounding box center [241, 52] width 102 height 14
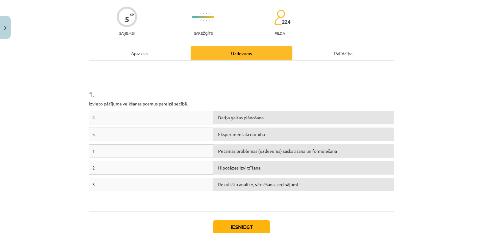
scroll to position [47, 0]
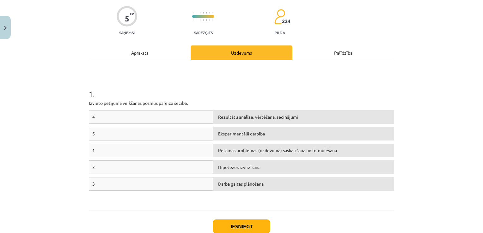
click at [139, 55] on div "Apraksts" at bounding box center [140, 52] width 102 height 14
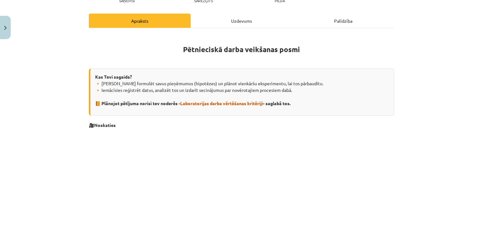
scroll to position [79, 0]
click at [241, 21] on div "Uzdevums" at bounding box center [241, 21] width 102 height 14
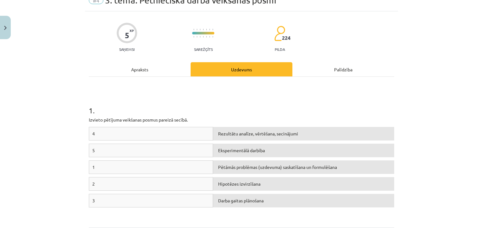
scroll to position [16, 0]
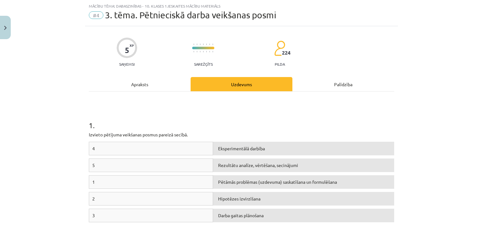
click at [156, 84] on div "Apraksts" at bounding box center [140, 84] width 102 height 14
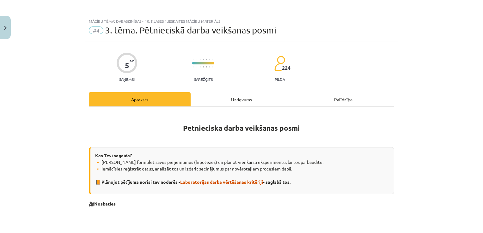
scroll to position [0, 0]
click at [237, 98] on div "Uzdevums" at bounding box center [241, 100] width 102 height 14
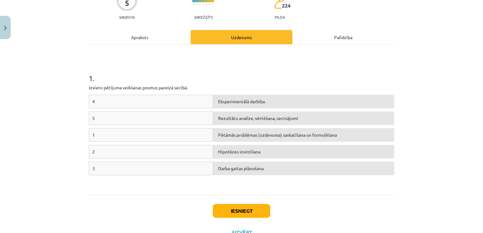
scroll to position [79, 0]
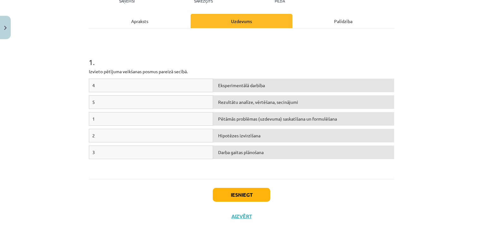
click at [128, 18] on div "Apraksts" at bounding box center [140, 21] width 102 height 14
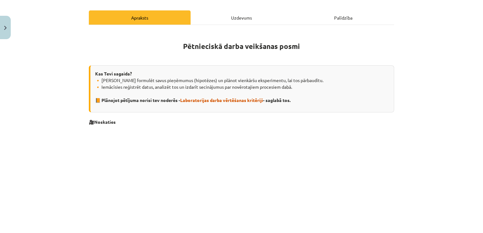
scroll to position [16, 0]
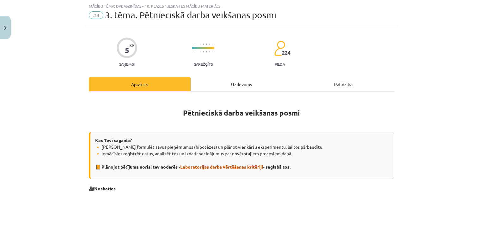
click at [235, 83] on div "Uzdevums" at bounding box center [241, 84] width 102 height 14
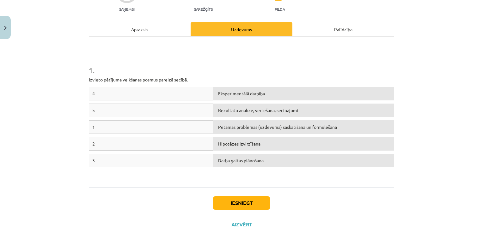
scroll to position [79, 0]
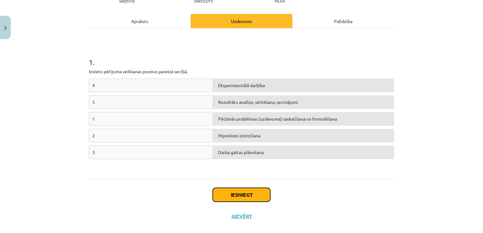
click at [239, 193] on button "Iesniegt" at bounding box center [241, 195] width 57 height 14
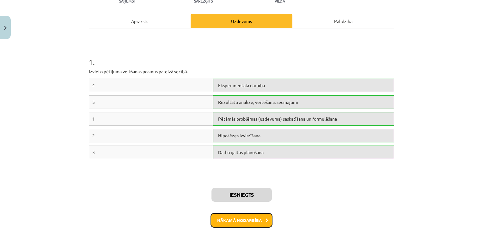
click at [250, 224] on button "Nākamā nodarbība" at bounding box center [241, 220] width 62 height 15
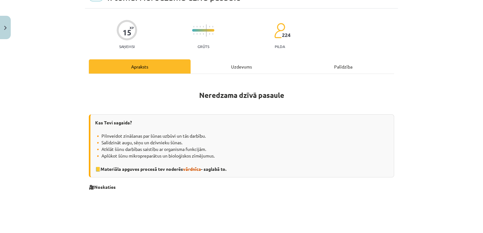
scroll to position [16, 0]
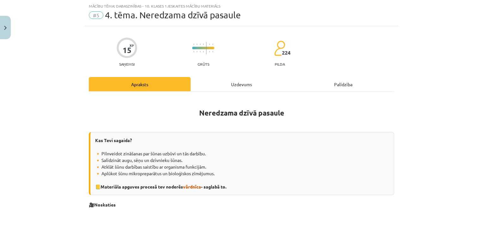
click at [241, 82] on div "Uzdevums" at bounding box center [241, 84] width 102 height 14
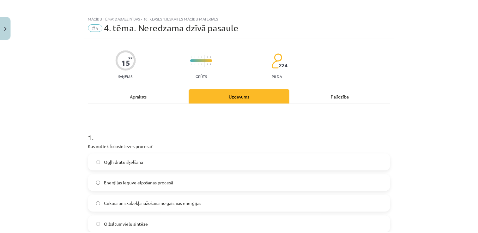
scroll to position [0, 0]
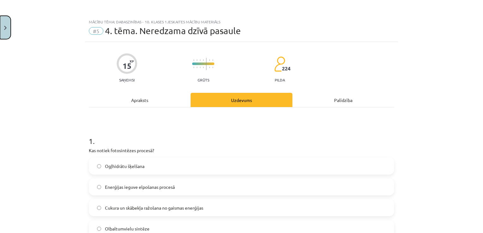
click at [7, 30] on button "Close" at bounding box center [5, 27] width 11 height 23
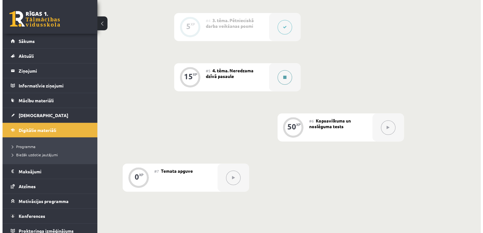
scroll to position [316, 0]
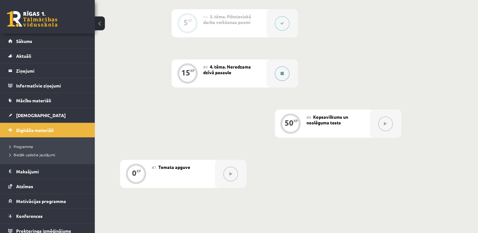
click at [279, 73] on button at bounding box center [282, 73] width 15 height 15
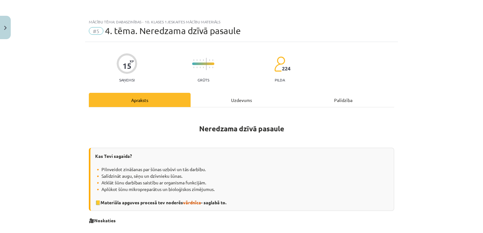
click at [245, 100] on div "Uzdevums" at bounding box center [241, 100] width 102 height 14
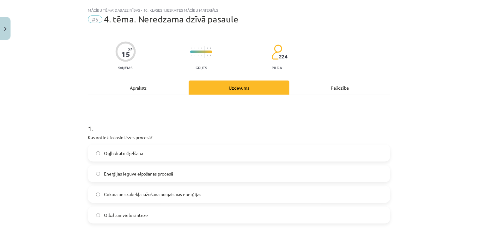
scroll to position [16, 0]
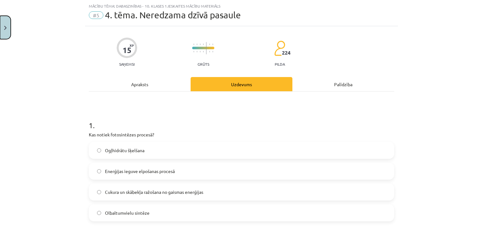
click at [6, 33] on button "Close" at bounding box center [5, 27] width 11 height 23
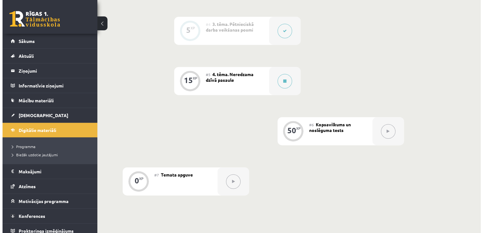
scroll to position [316, 0]
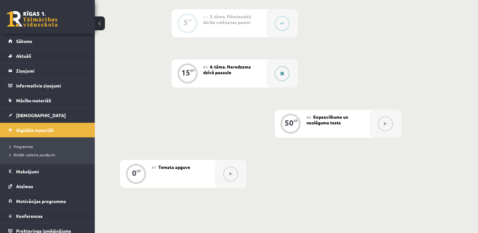
click at [282, 75] on icon at bounding box center [281, 74] width 3 height 4
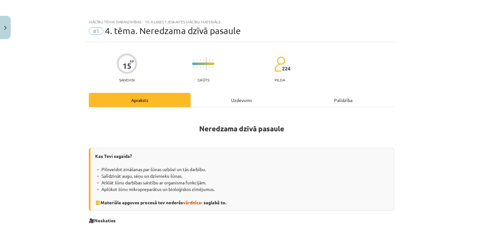
click at [244, 100] on div "Uzdevums" at bounding box center [241, 100] width 102 height 14
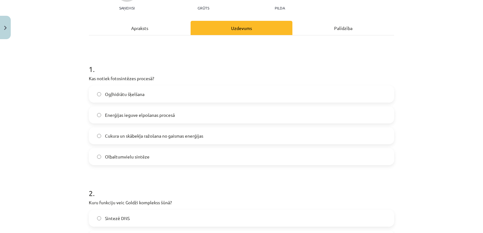
scroll to position [79, 0]
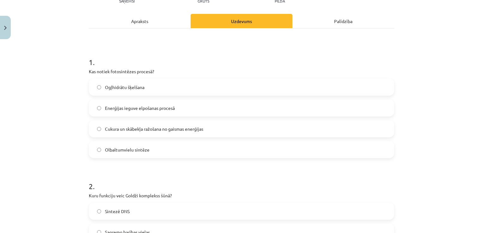
click at [143, 24] on div "Apraksts" at bounding box center [140, 21] width 102 height 14
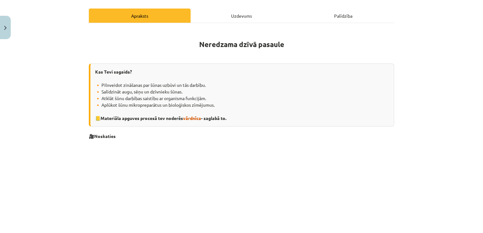
scroll to position [111, 0]
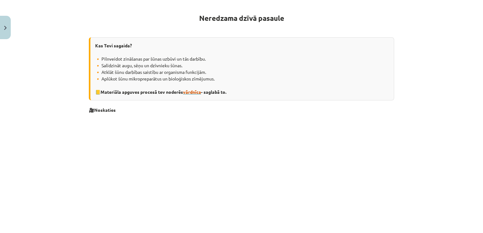
click at [194, 92] on span "vārdnīca" at bounding box center [192, 92] width 18 height 6
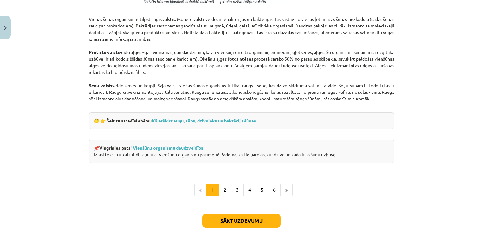
scroll to position [591, 0]
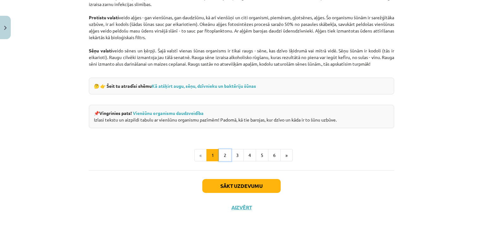
click at [228, 153] on button "2" at bounding box center [225, 155] width 13 height 13
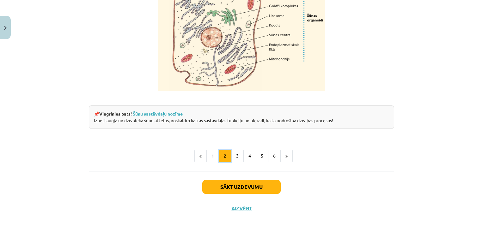
scroll to position [790, 0]
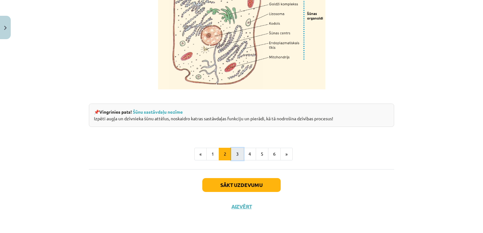
click at [235, 154] on button "3" at bounding box center [237, 154] width 13 height 13
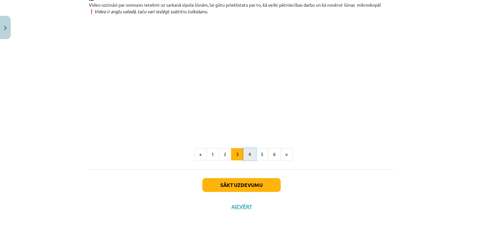
click at [246, 152] on button "4" at bounding box center [249, 154] width 13 height 13
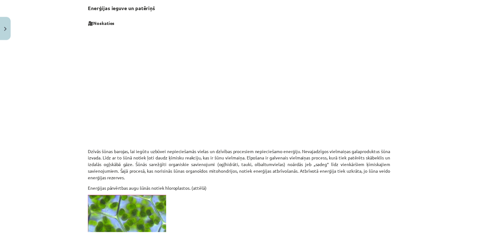
scroll to position [113, 0]
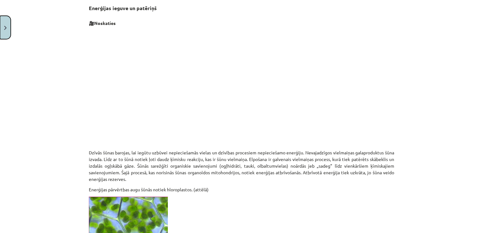
click at [9, 30] on button "Close" at bounding box center [5, 27] width 11 height 23
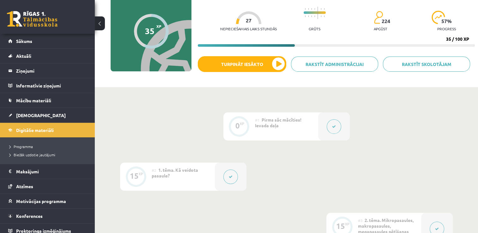
scroll to position [97, 0]
